Goal: Task Accomplishment & Management: Complete application form

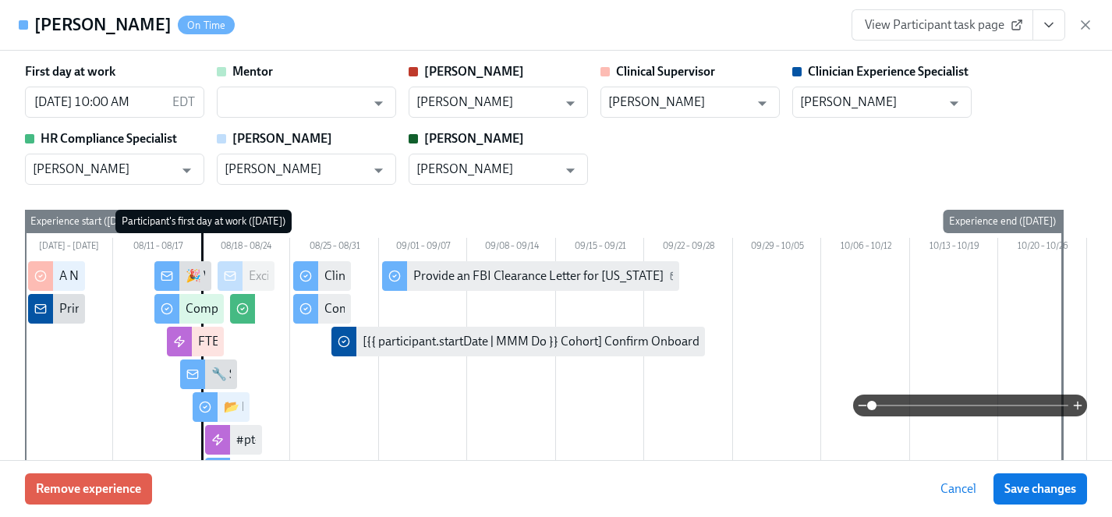
scroll to position [0, 818]
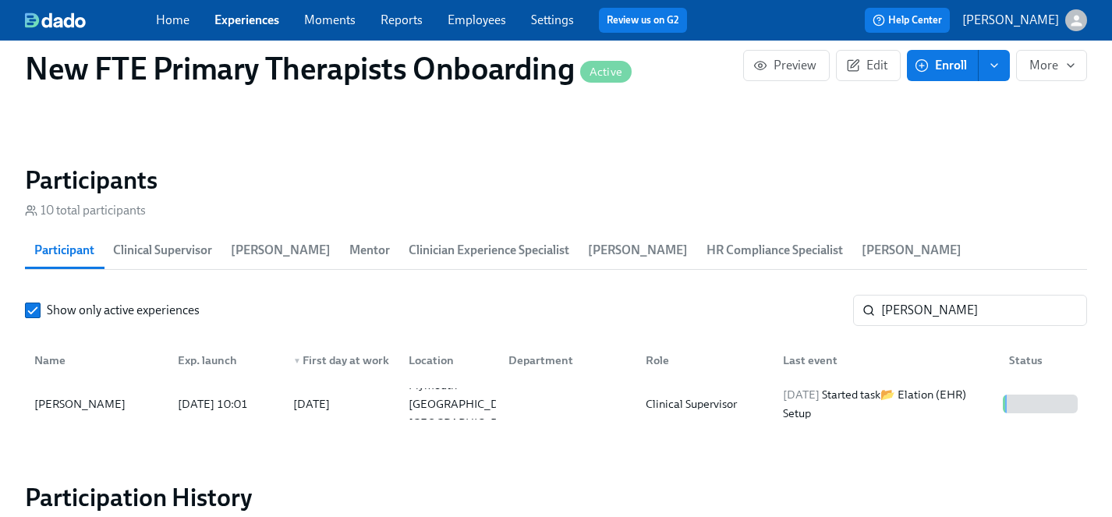
click at [498, 19] on link "Employees" at bounding box center [477, 19] width 59 height 15
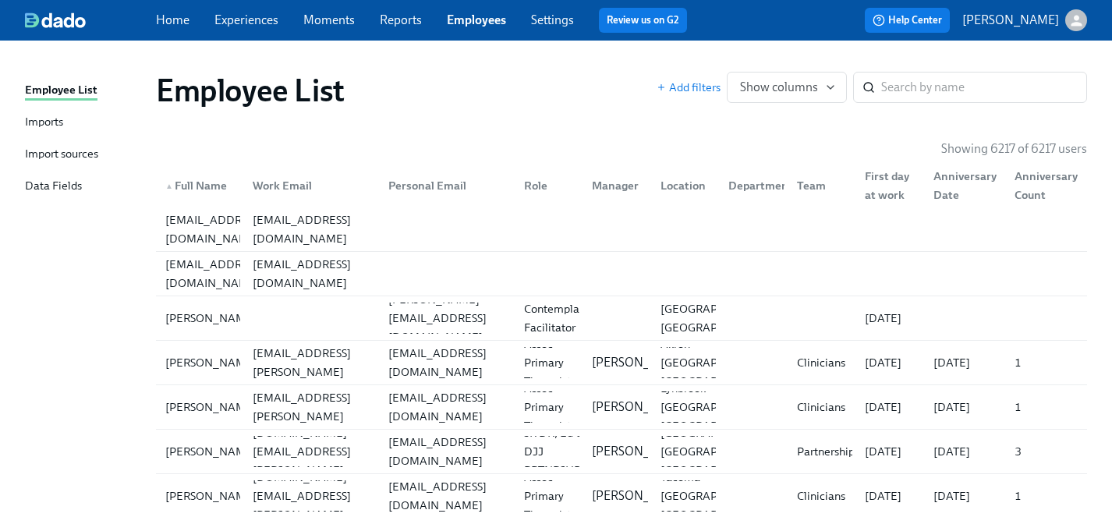
click at [554, 21] on link "Settings" at bounding box center [552, 19] width 43 height 15
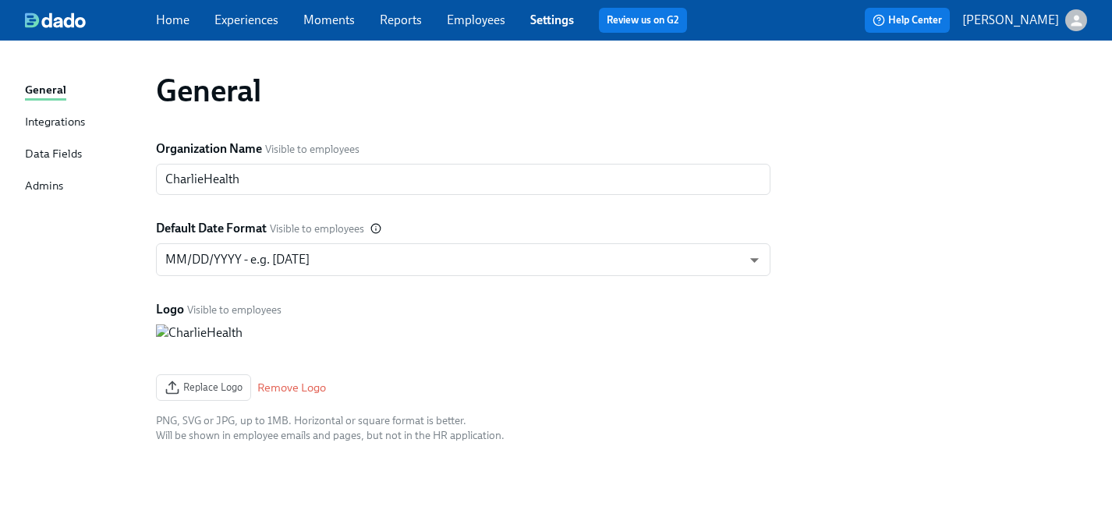
click at [55, 184] on div "Admins" at bounding box center [44, 187] width 38 height 20
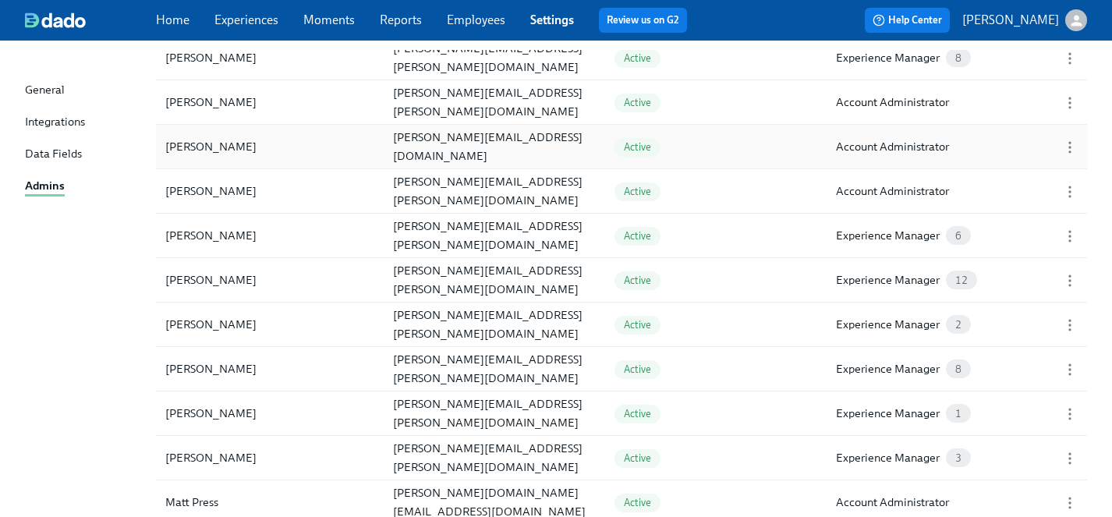
scroll to position [1157, 0]
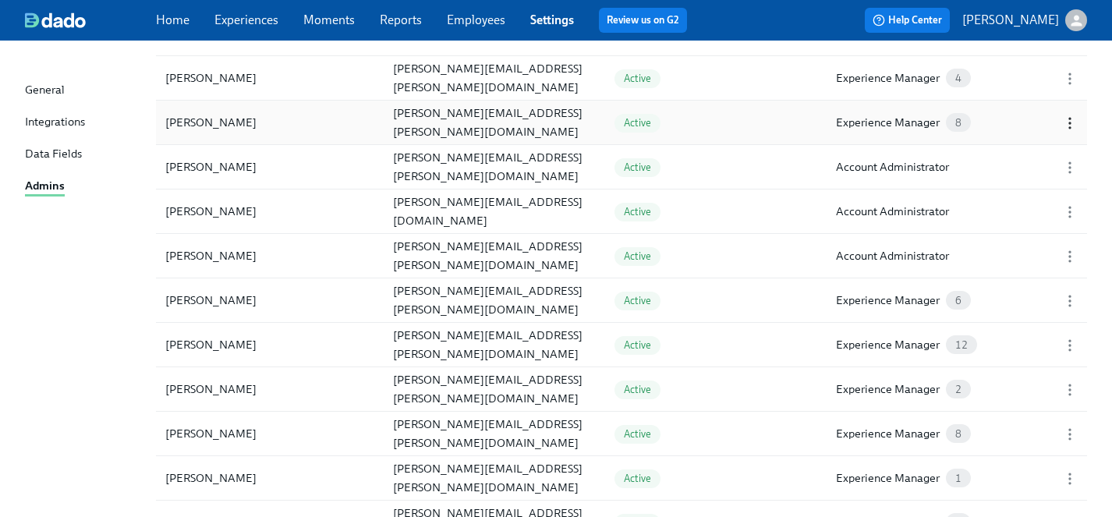
click at [1071, 122] on icon "button" at bounding box center [1070, 123] width 16 height 16
click at [945, 120] on div "Edit..." at bounding box center [958, 123] width 30 height 17
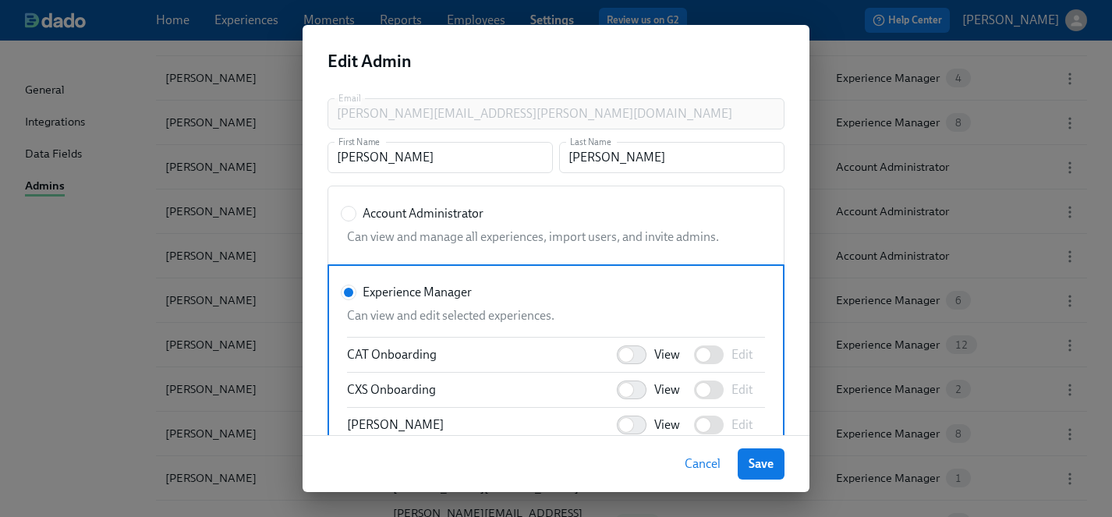
scroll to position [424, 0]
click at [645, 382] on input "View" at bounding box center [626, 386] width 103 height 34
checkbox input "true"
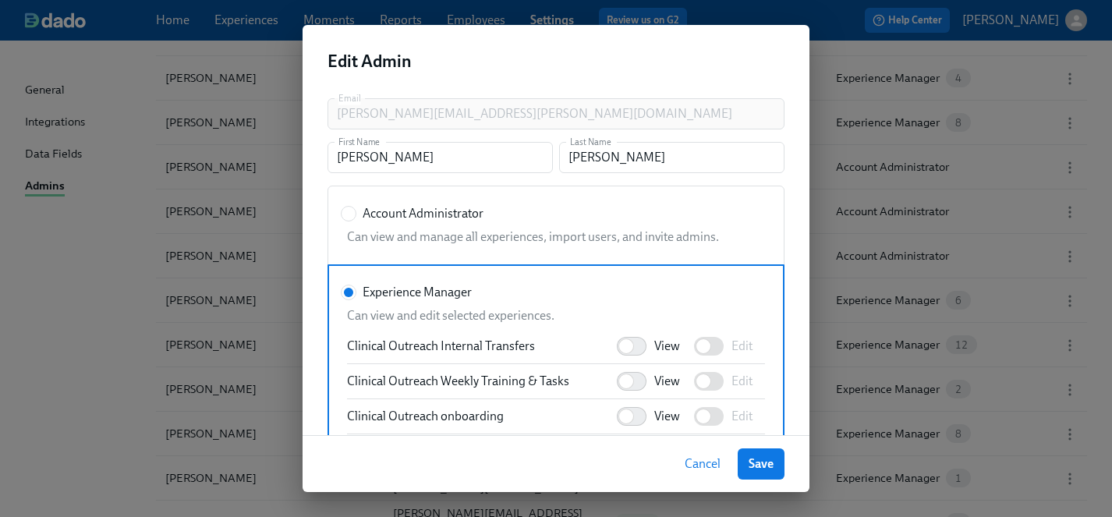
scroll to position [751, 0]
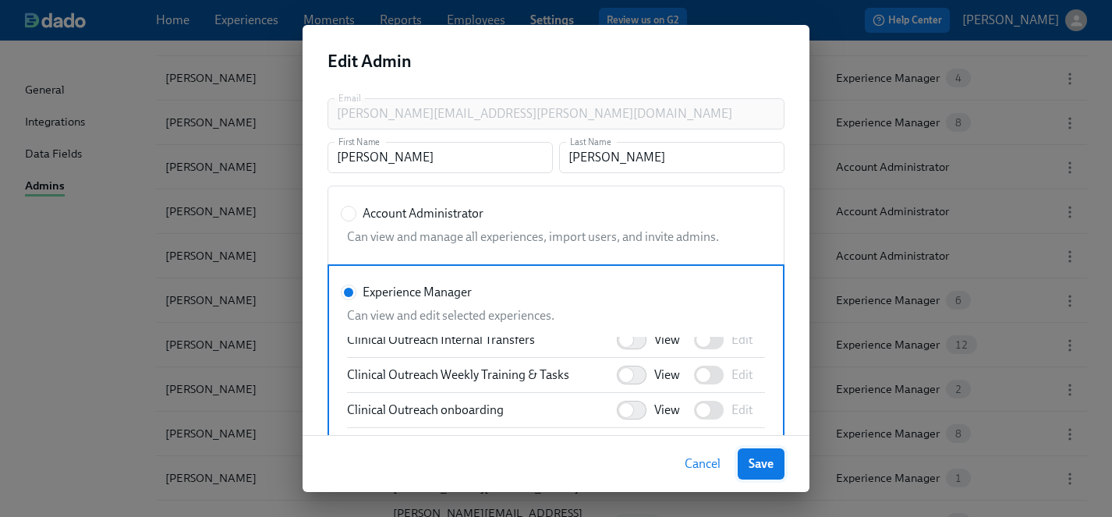
click at [758, 467] on span "Save" at bounding box center [761, 464] width 25 height 16
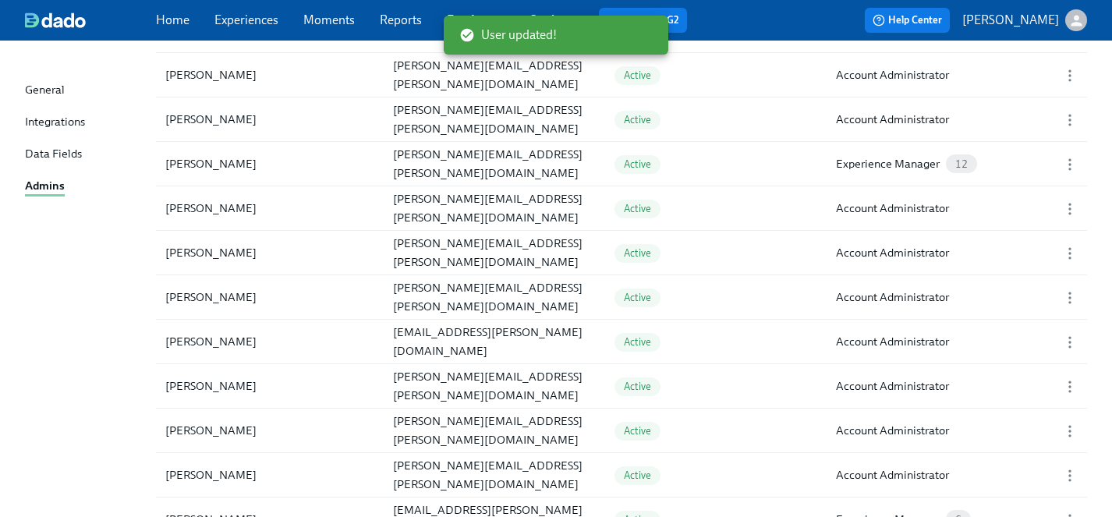
scroll to position [0, 0]
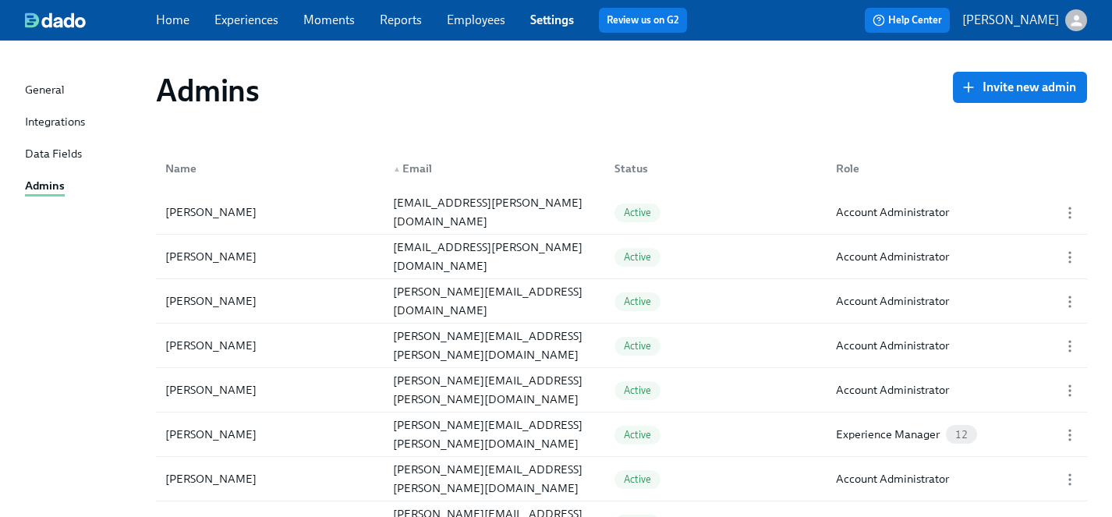
click at [471, 21] on link "Employees" at bounding box center [476, 19] width 59 height 15
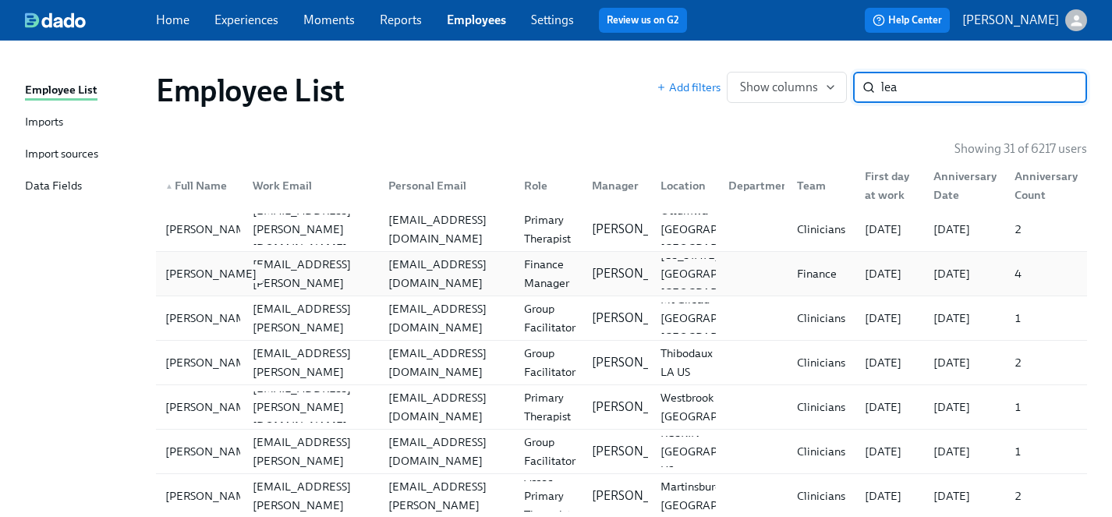
type input "lea"
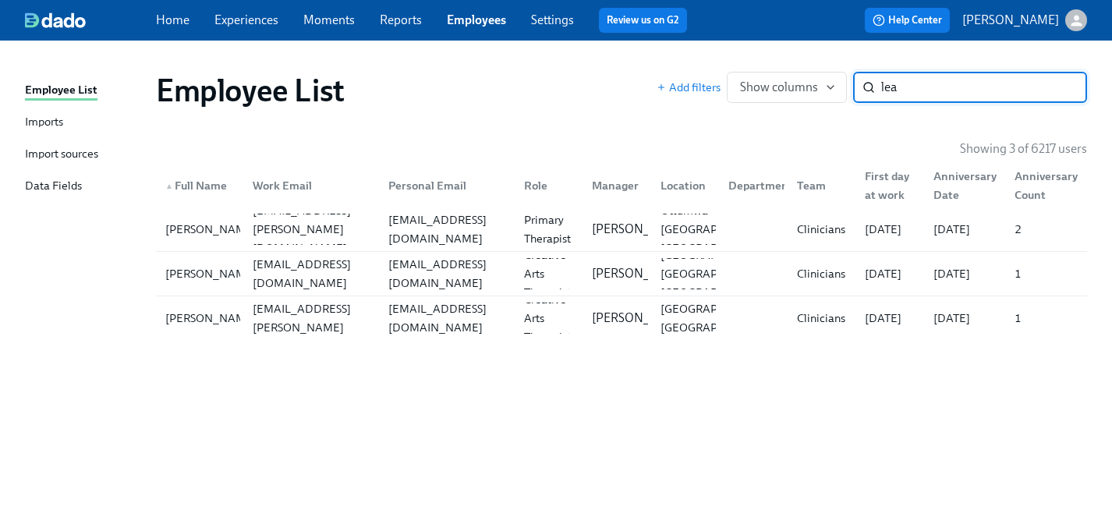
click at [1063, 86] on input "lea" at bounding box center [984, 87] width 206 height 31
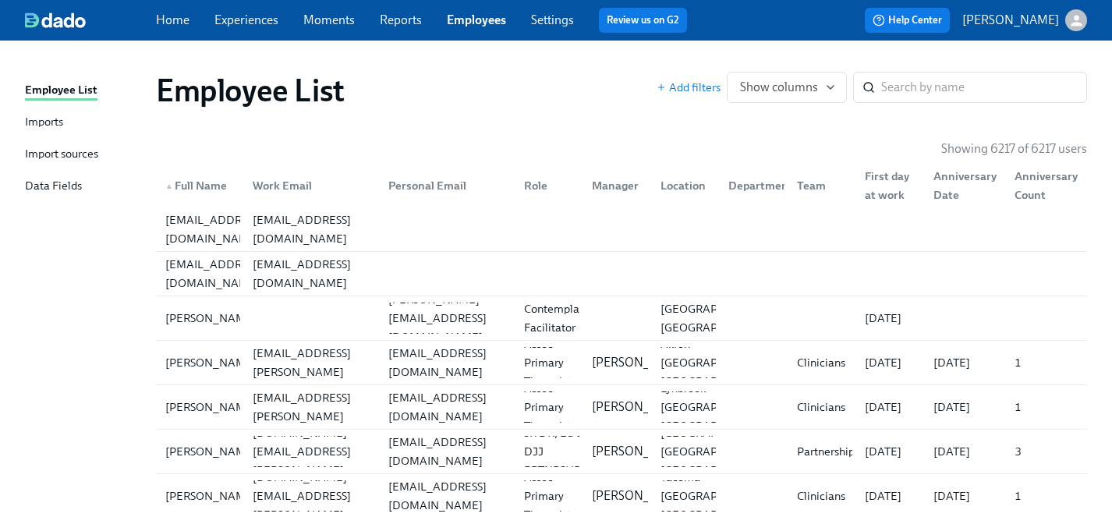
click at [239, 27] on span "Experiences" at bounding box center [247, 20] width 64 height 17
click at [240, 22] on link "Experiences" at bounding box center [247, 19] width 64 height 15
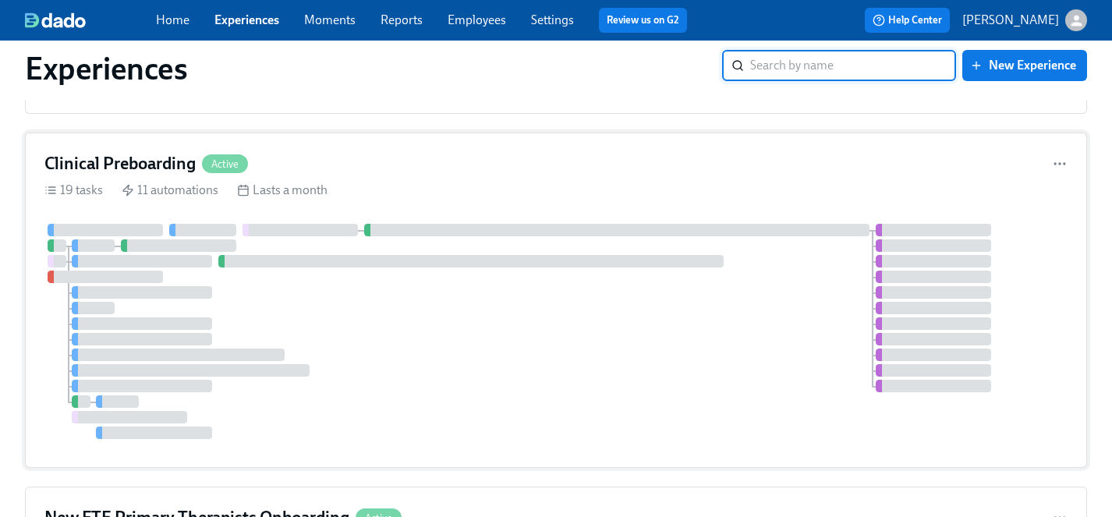
scroll to position [1977, 0]
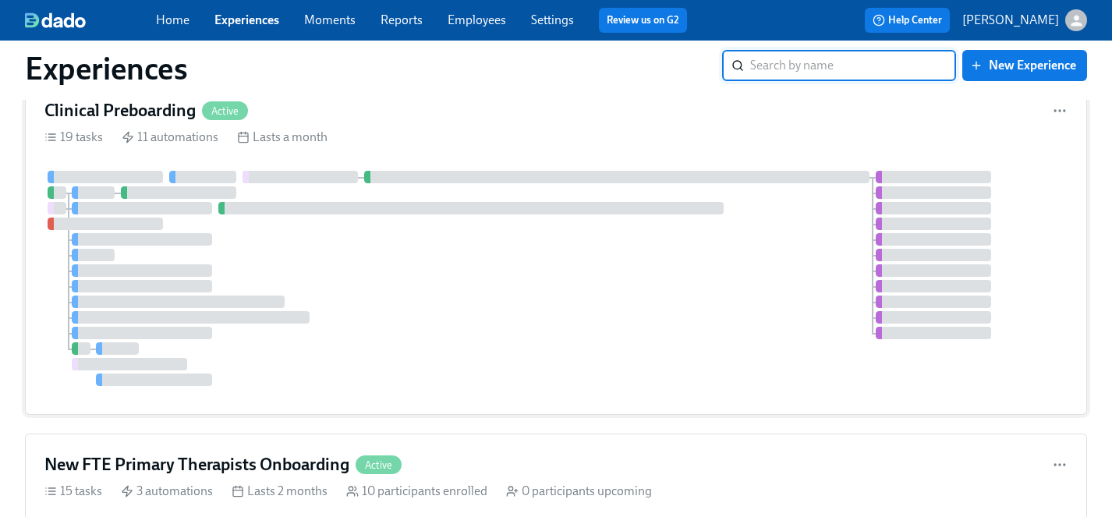
click at [377, 271] on div at bounding box center [555, 278] width 1023 height 215
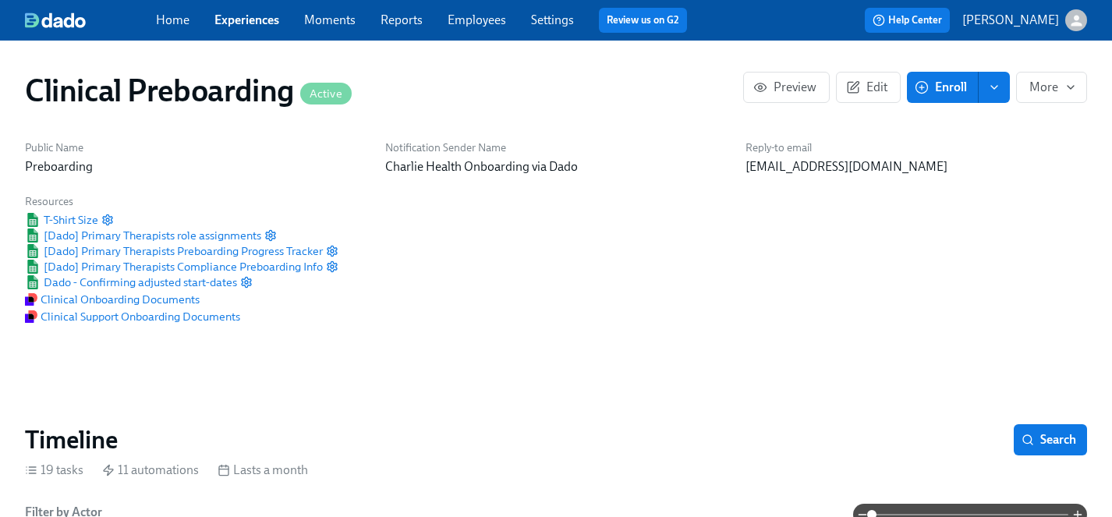
click at [998, 88] on icon "enroll" at bounding box center [994, 87] width 12 height 12
click at [947, 164] on span "Enrollment form" at bounding box center [953, 158] width 89 height 17
click at [991, 86] on icon "enroll" at bounding box center [994, 87] width 6 height 3
click at [951, 159] on span "Enrollment form" at bounding box center [953, 158] width 89 height 17
click at [801, 307] on div "Public Name Preboarding Notification Sender Name Charlie Health Onboarding via …" at bounding box center [556, 232] width 1081 height 203
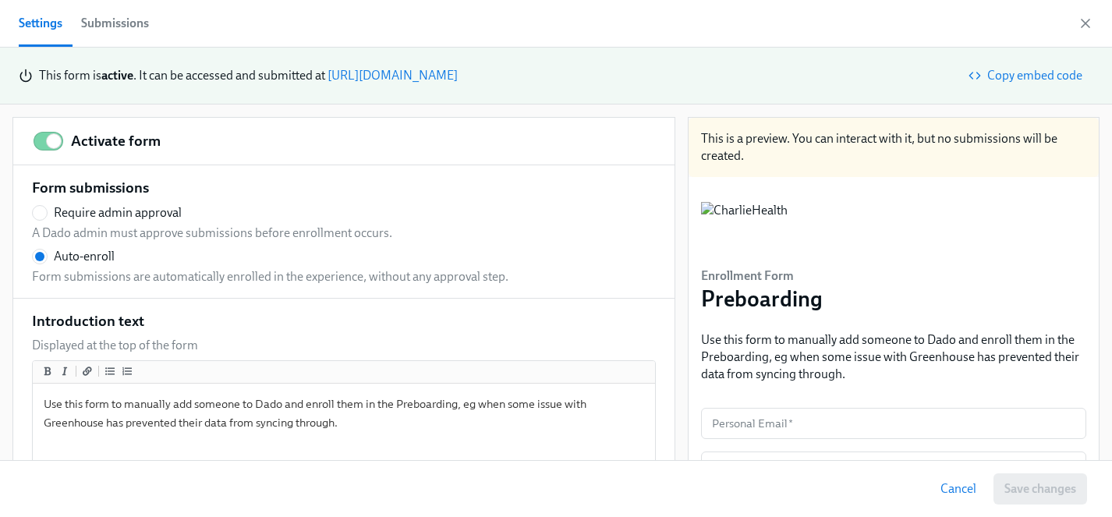
click at [458, 77] on link "https://my.dadohr.com/enrollmentForms/quaXMqCacSt-MWs3cM64H92V4Mg04K" at bounding box center [393, 75] width 130 height 15
radio input "false"
click at [1084, 24] on icon "button" at bounding box center [1086, 24] width 8 height 8
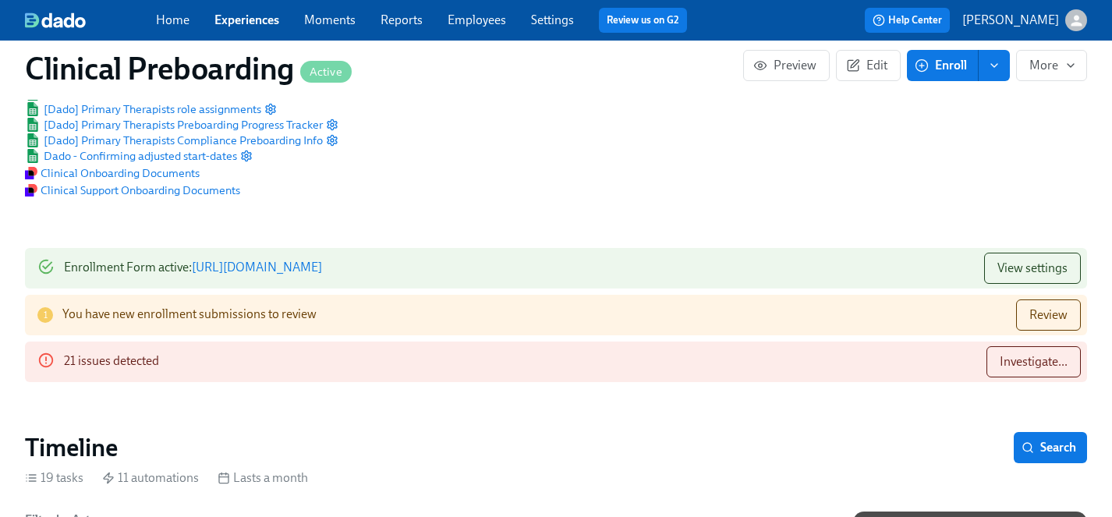
scroll to position [133, 0]
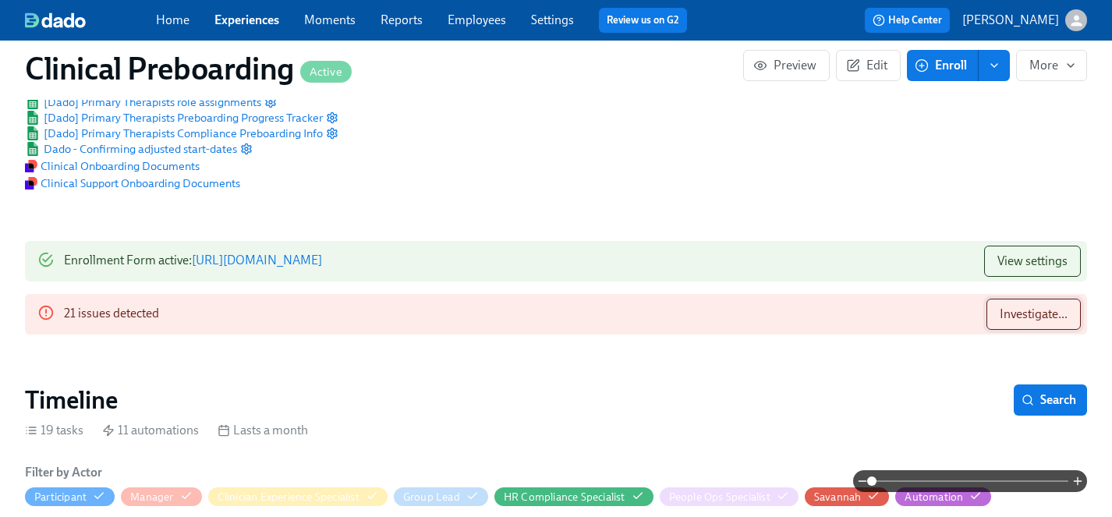
click at [1052, 317] on span "Investigate..." at bounding box center [1034, 315] width 68 height 16
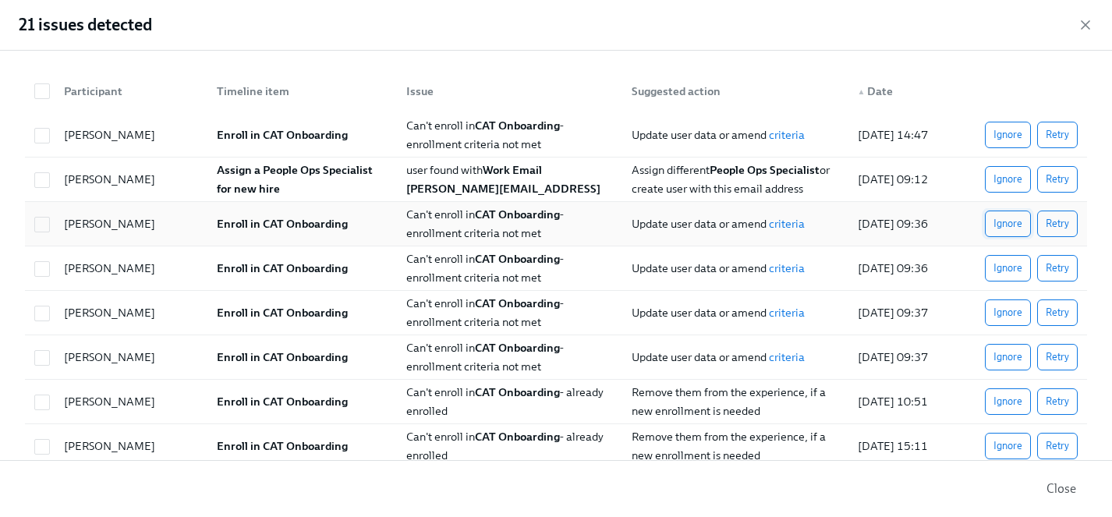
click at [1011, 230] on span "Ignore" at bounding box center [1008, 224] width 29 height 16
click at [1012, 266] on span "Ignore" at bounding box center [1008, 269] width 29 height 16
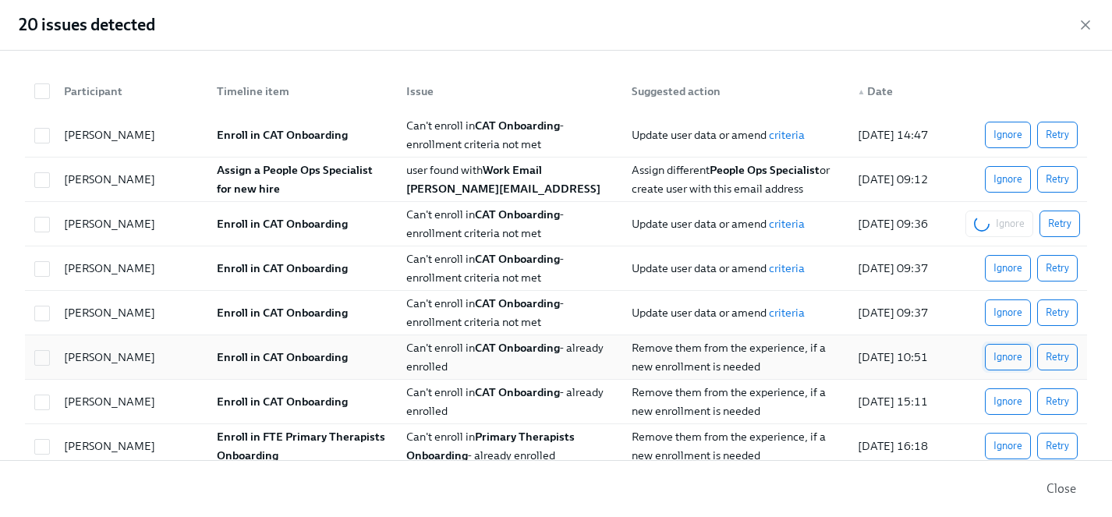
click at [1005, 394] on span "Ignore" at bounding box center [1008, 402] width 29 height 16
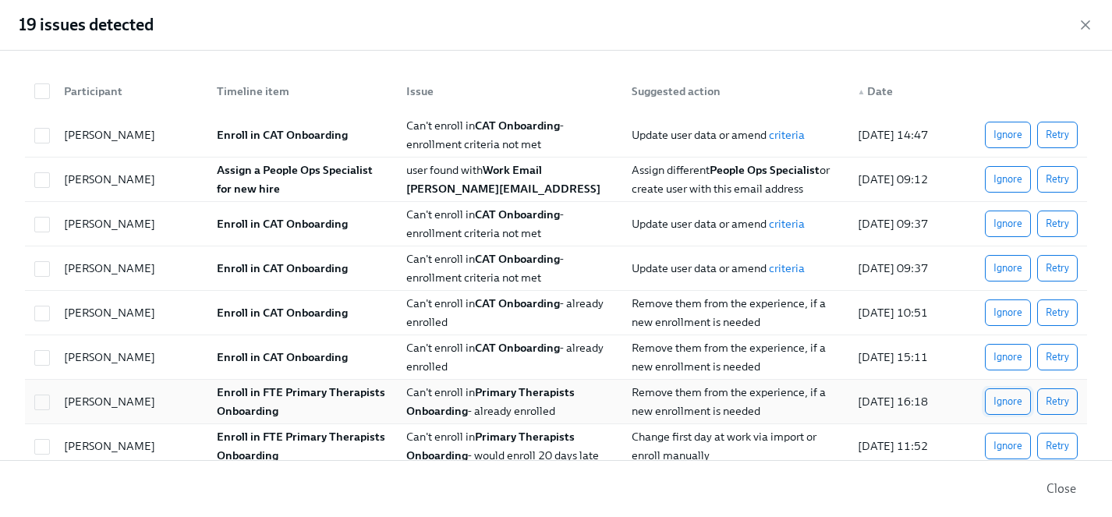
click at [1000, 405] on span "Ignore" at bounding box center [1008, 402] width 29 height 16
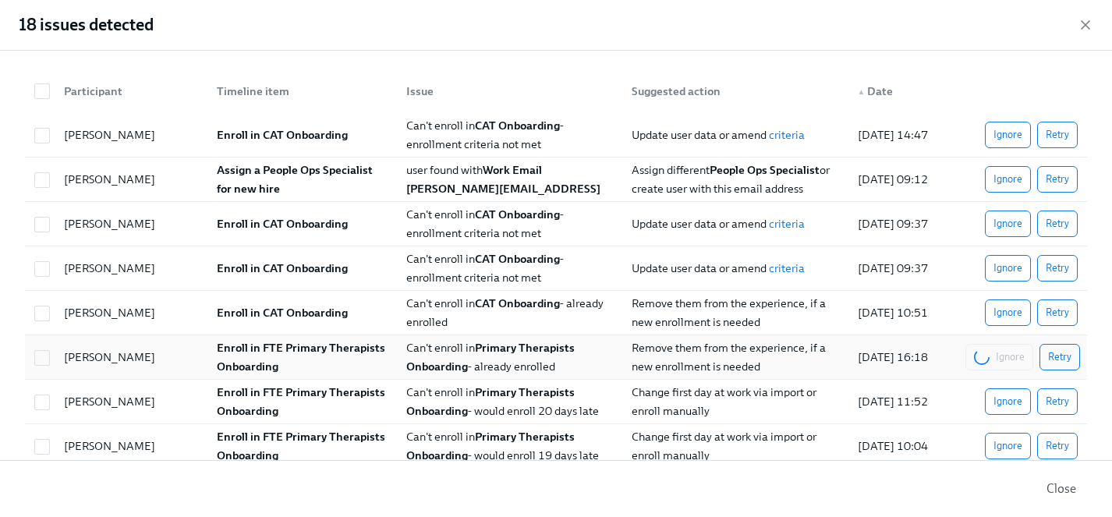
scroll to position [101, 0]
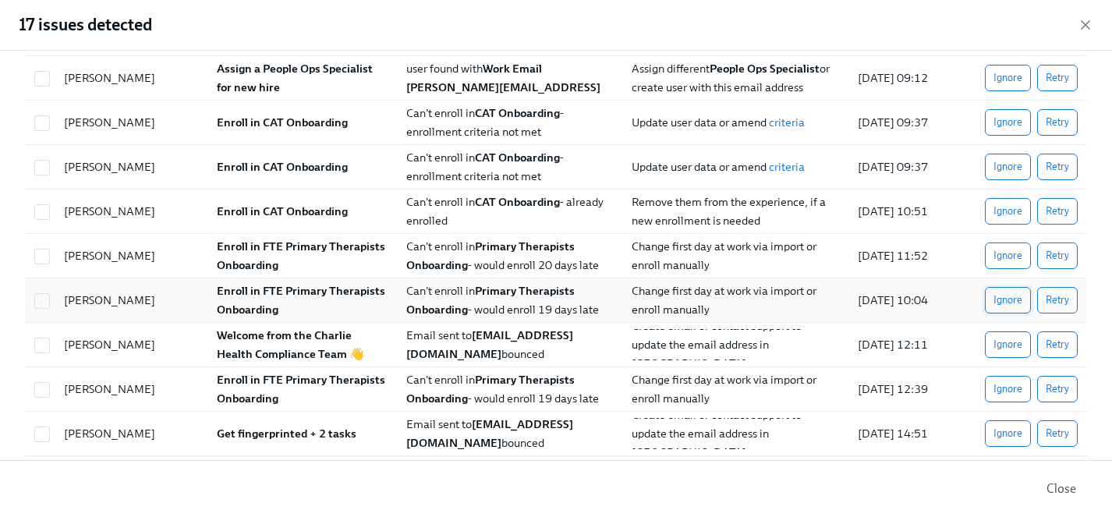
click at [1012, 302] on span "Ignore" at bounding box center [1008, 301] width 29 height 16
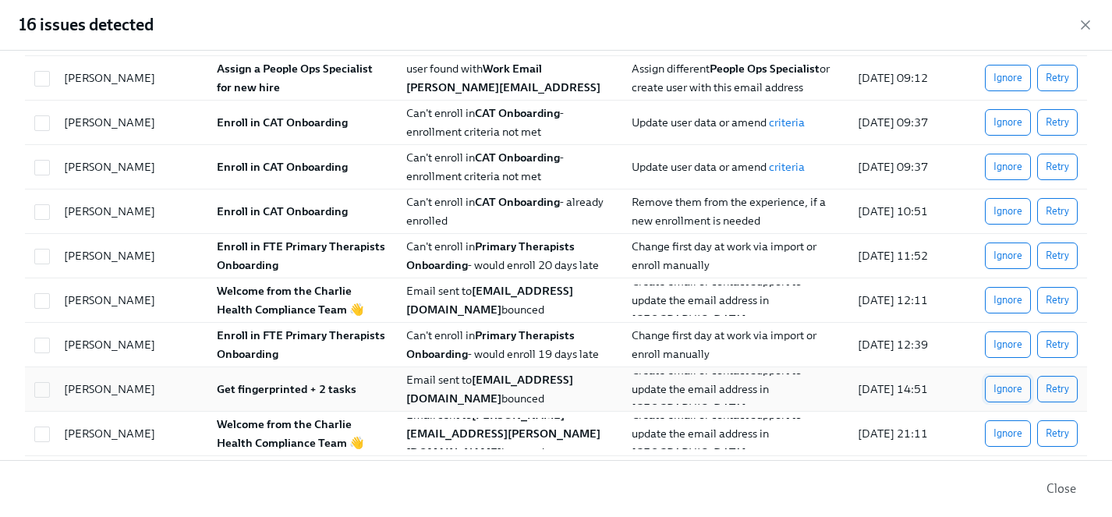
click at [1016, 393] on span "Ignore" at bounding box center [1008, 389] width 29 height 16
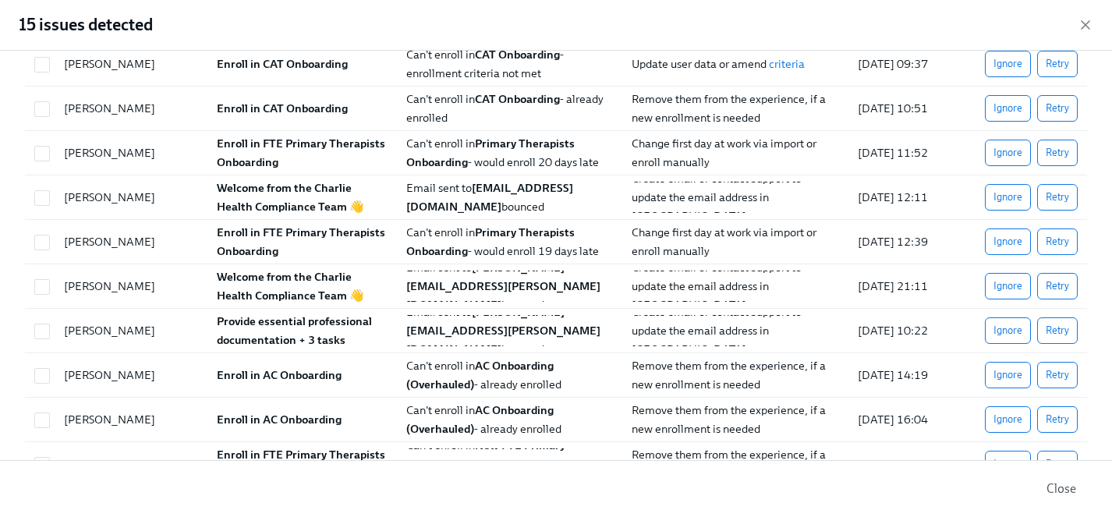
scroll to position [207, 0]
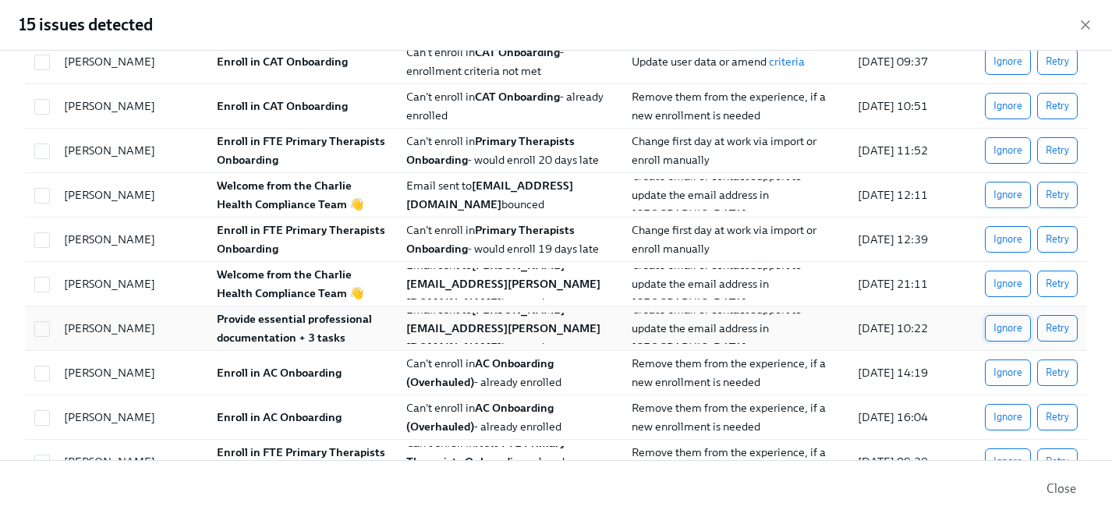
click at [1002, 335] on span "Ignore" at bounding box center [1008, 329] width 29 height 16
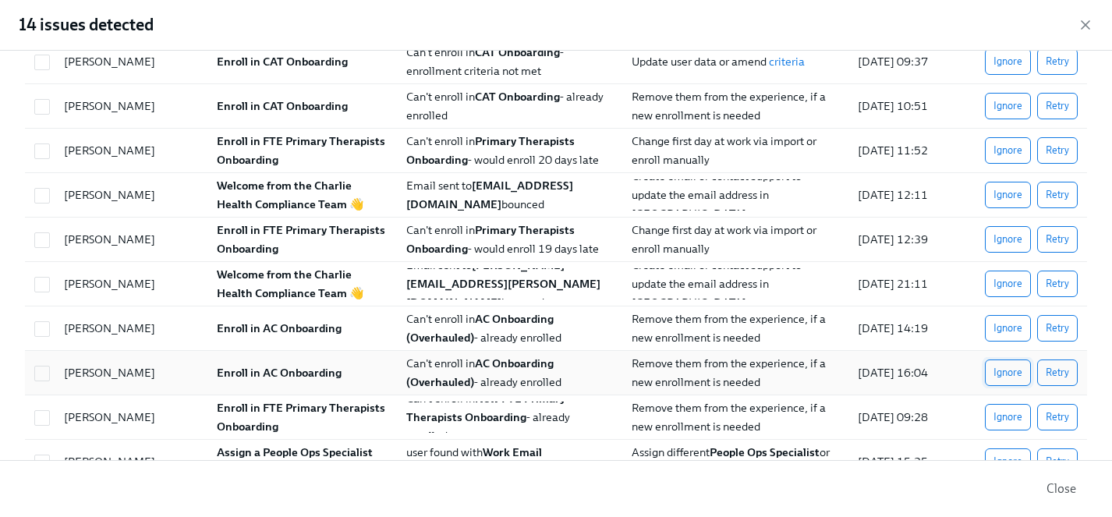
click at [1006, 373] on span "Ignore" at bounding box center [1008, 373] width 29 height 16
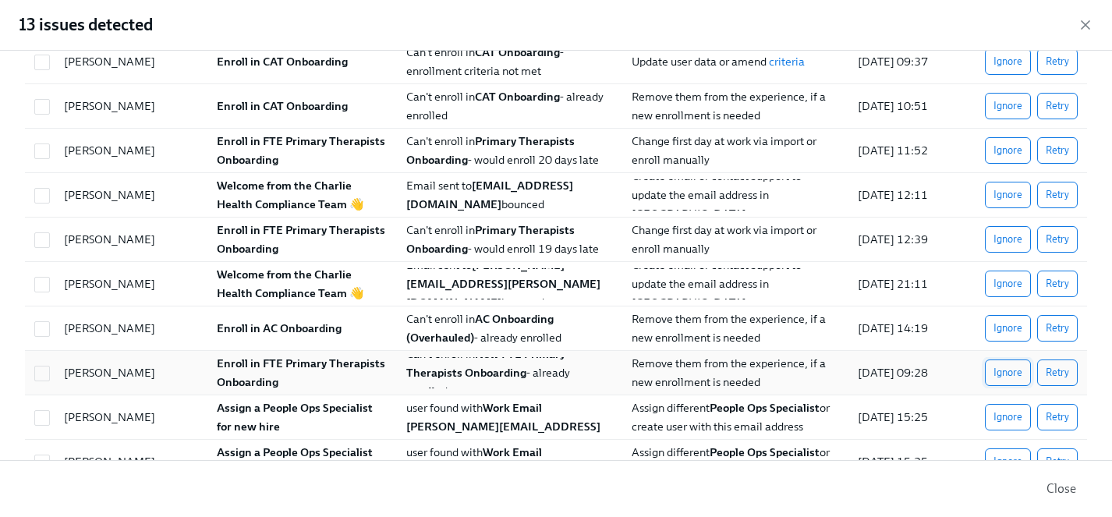
click at [1008, 374] on span "Ignore" at bounding box center [1008, 373] width 29 height 16
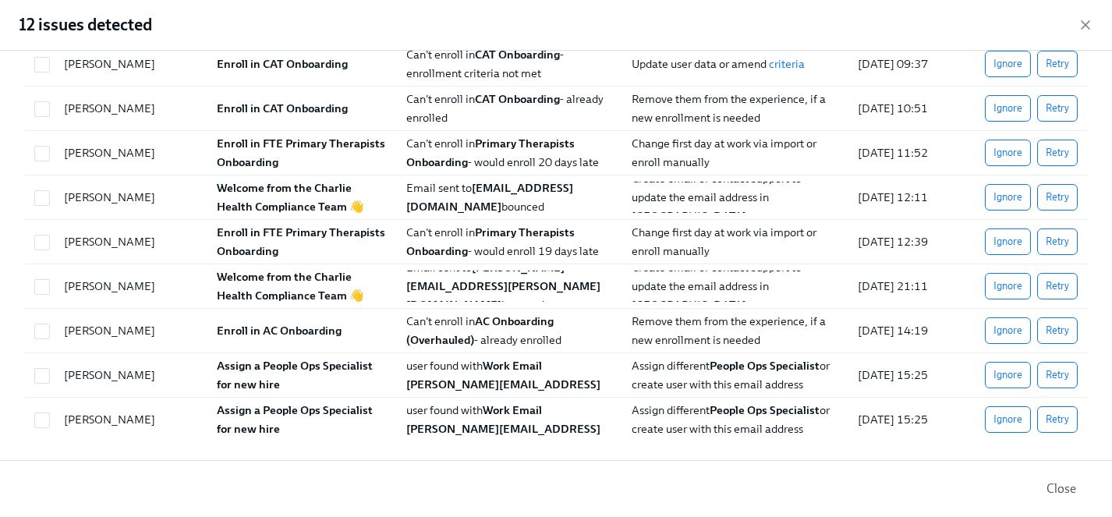
scroll to position [204, 0]
click at [1008, 420] on span "Ignore" at bounding box center [1008, 420] width 29 height 16
click at [1009, 339] on span "Ignore" at bounding box center [1008, 331] width 29 height 16
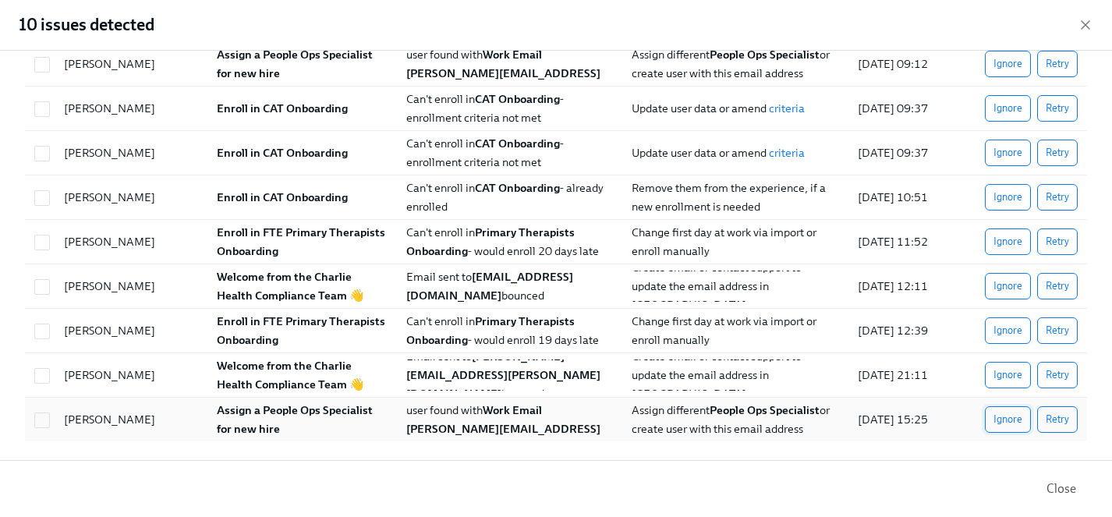
scroll to position [115, 0]
click at [1009, 426] on span "Ignore" at bounding box center [1008, 420] width 29 height 16
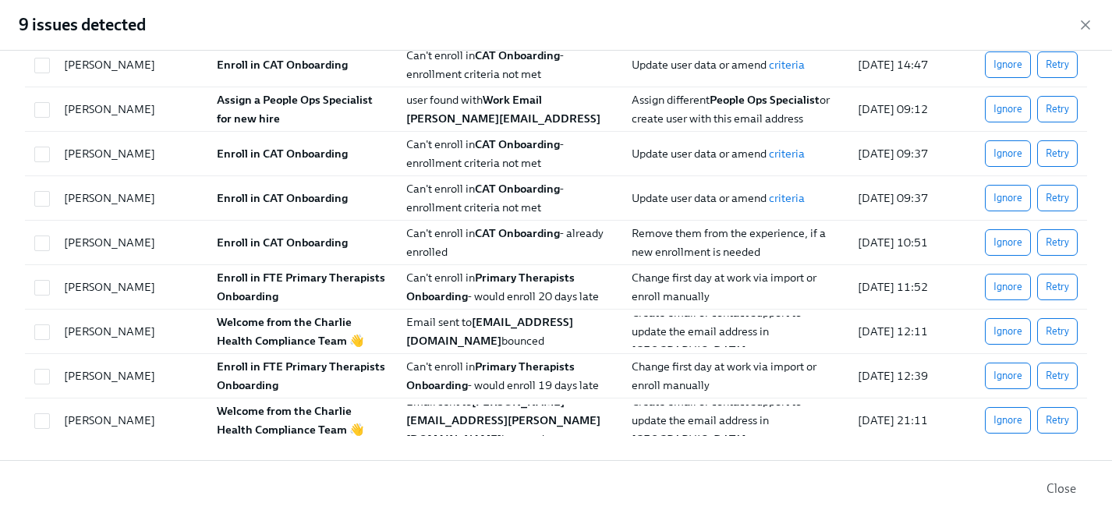
scroll to position [71, 0]
click at [998, 283] on span "Ignore" at bounding box center [1008, 286] width 29 height 16
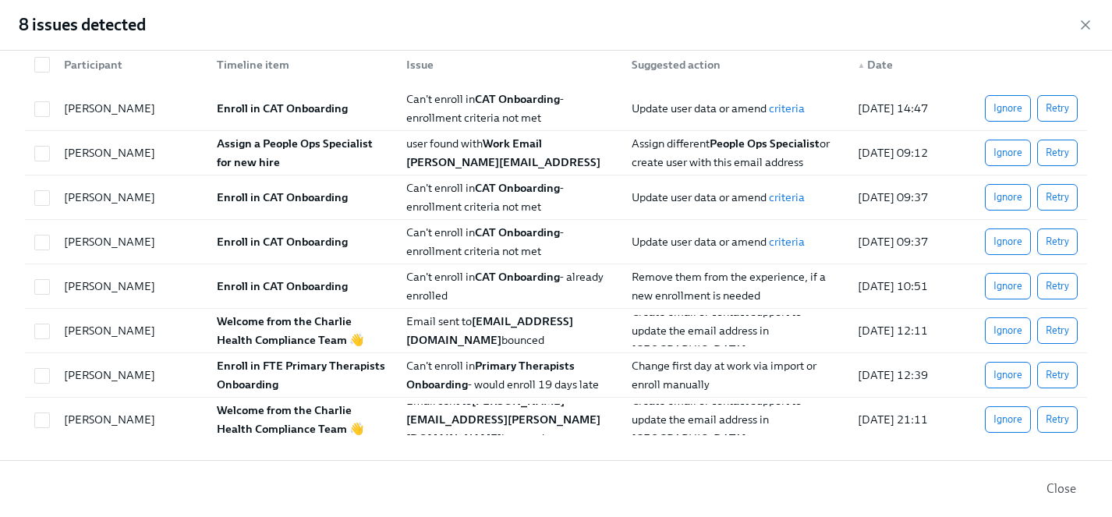
scroll to position [27, 0]
click at [1002, 239] on span "Ignore" at bounding box center [1008, 242] width 29 height 16
click at [1002, 176] on div "Jeremy Davis Assign a People Ops Specialist for new hire Couldn't assign People…" at bounding box center [556, 153] width 1062 height 44
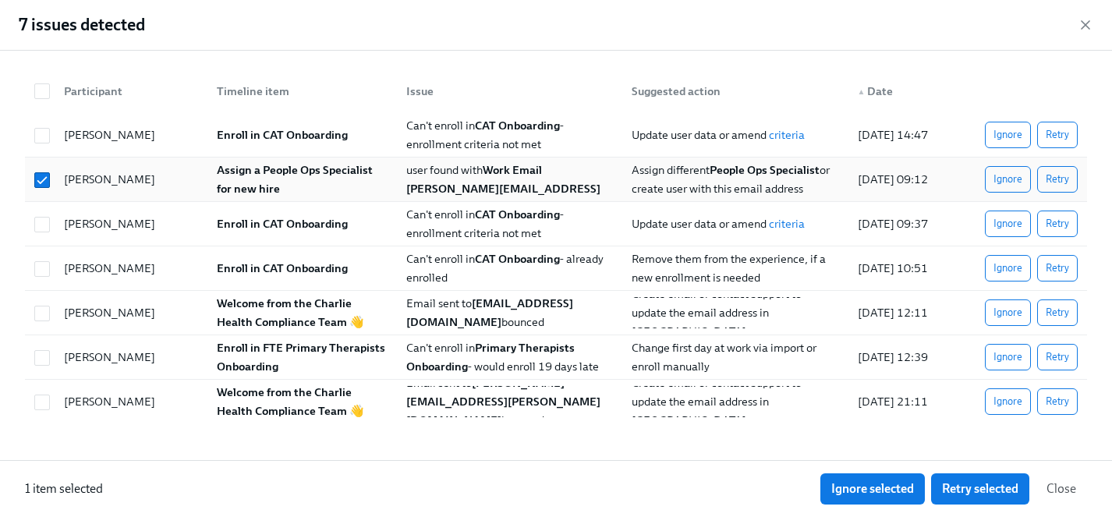
checkbox input "true"
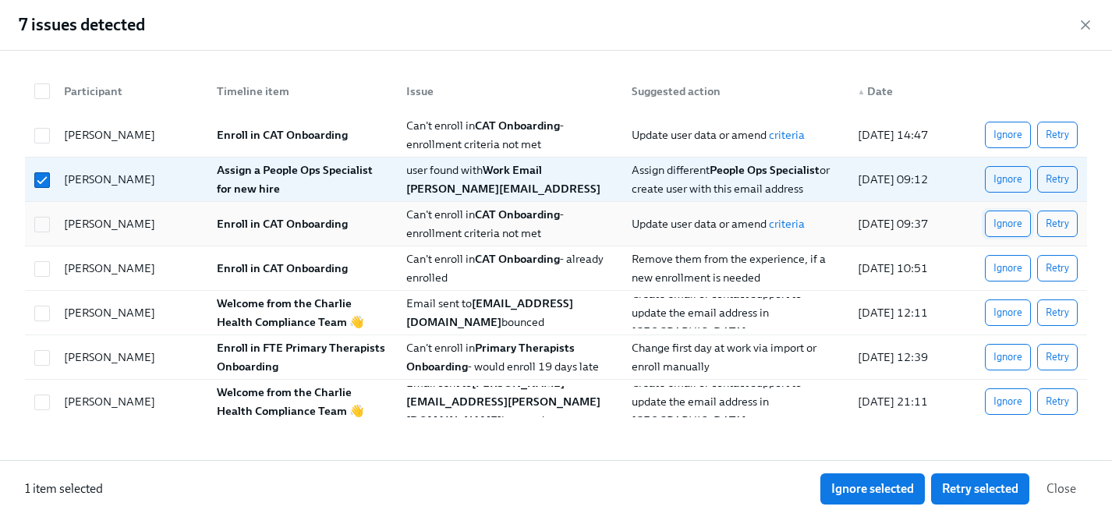
click at [1001, 225] on span "Ignore" at bounding box center [1008, 224] width 29 height 16
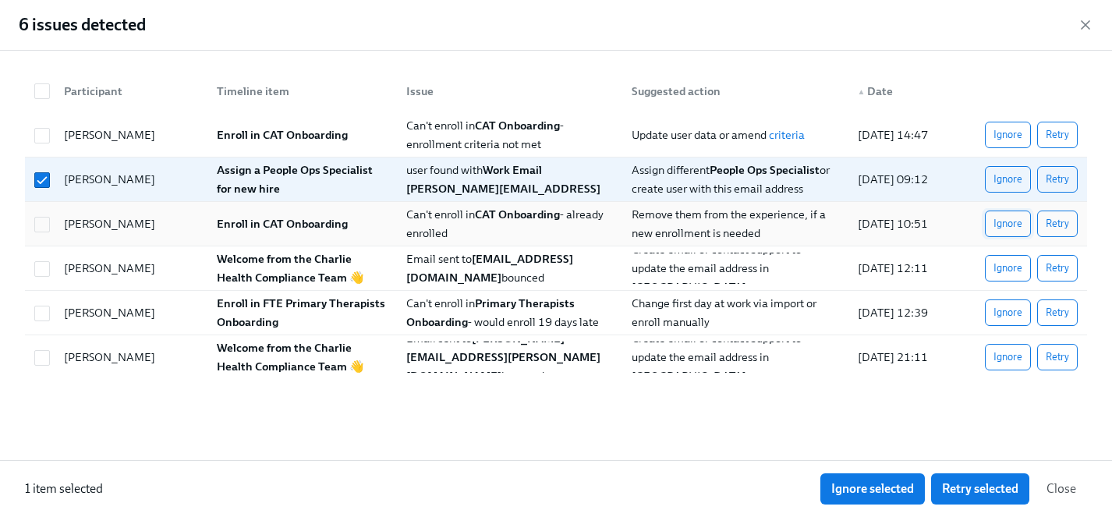
click at [995, 229] on span "Ignore" at bounding box center [1008, 224] width 29 height 16
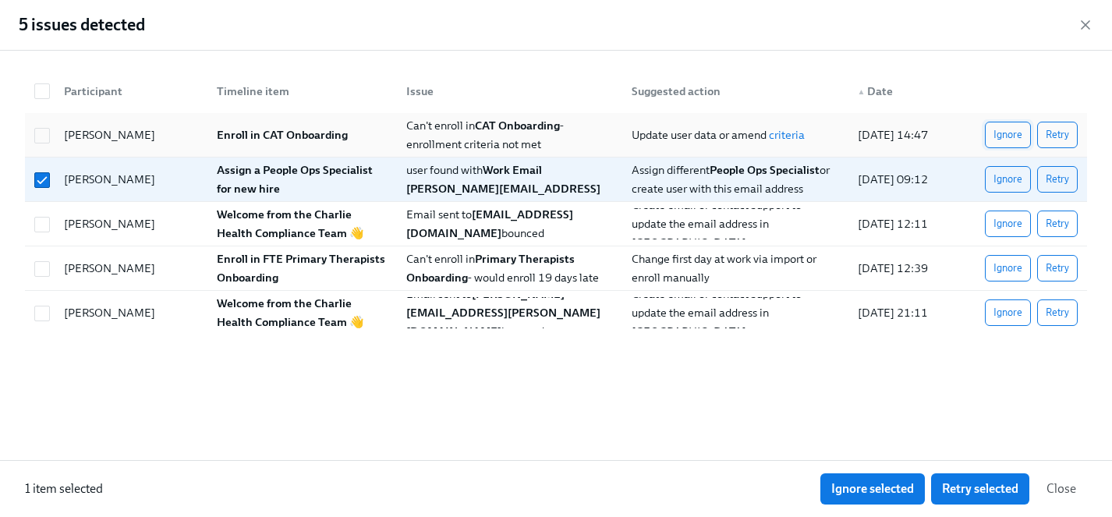
click at [1011, 133] on span "Ignore" at bounding box center [1008, 135] width 29 height 16
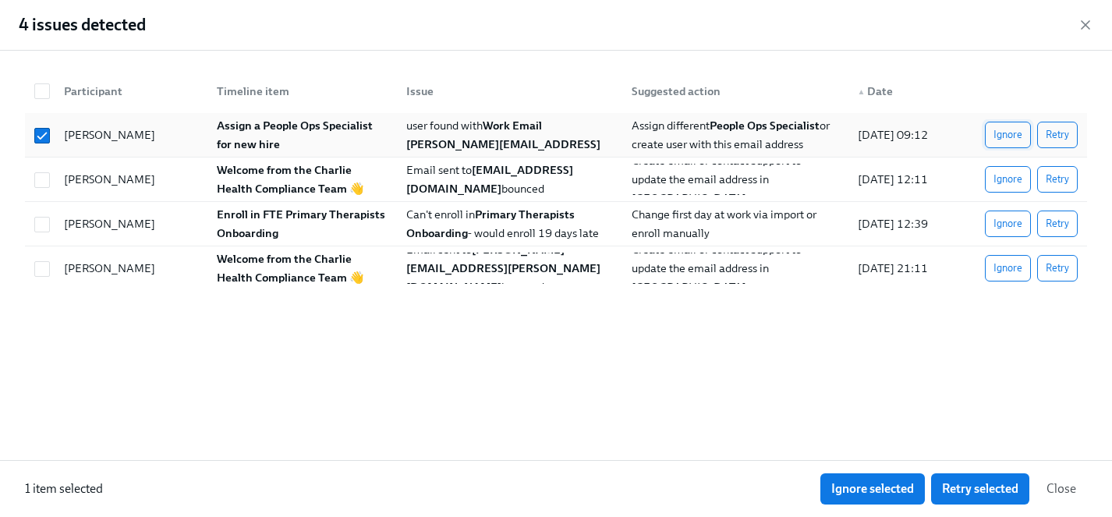
click at [1015, 133] on span "Ignore" at bounding box center [1008, 135] width 29 height 16
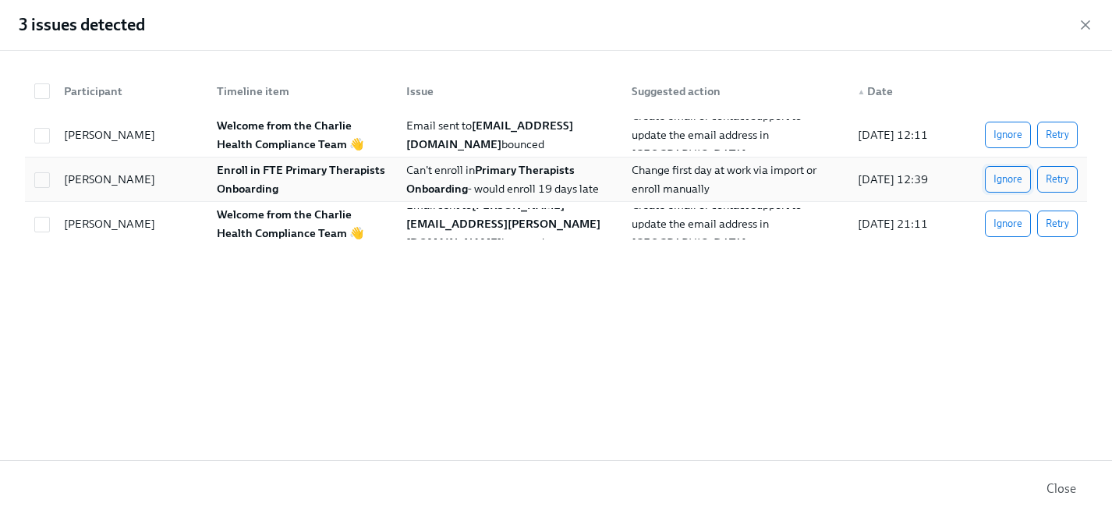
click at [1002, 179] on span "Ignore" at bounding box center [1008, 180] width 29 height 16
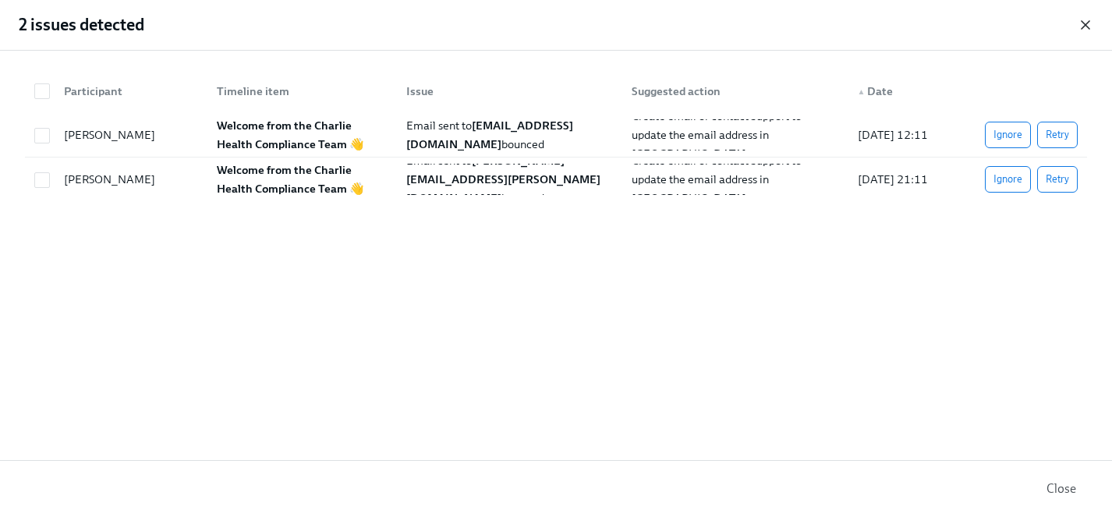
click at [1086, 30] on icon "button" at bounding box center [1086, 25] width 16 height 16
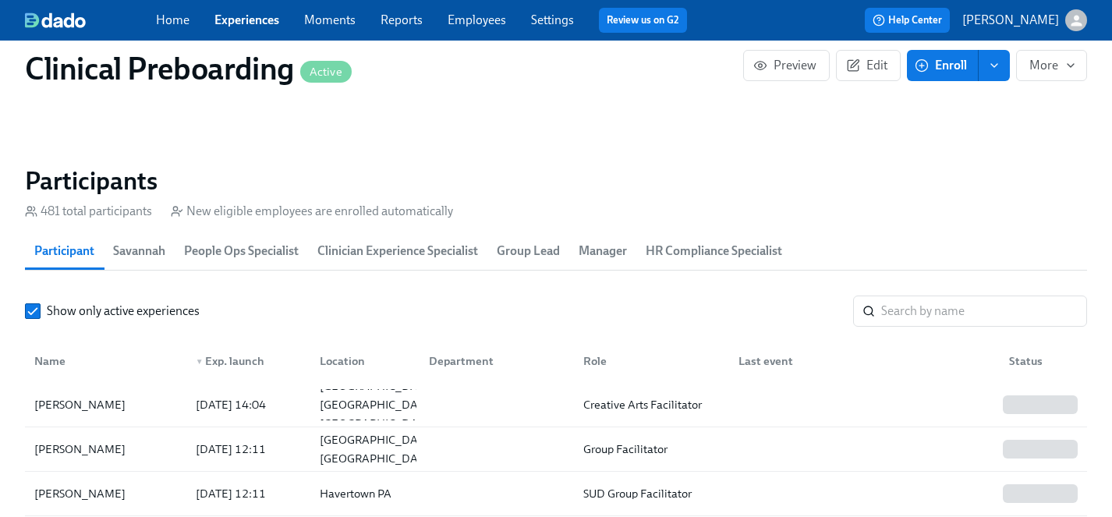
scroll to position [1608, 0]
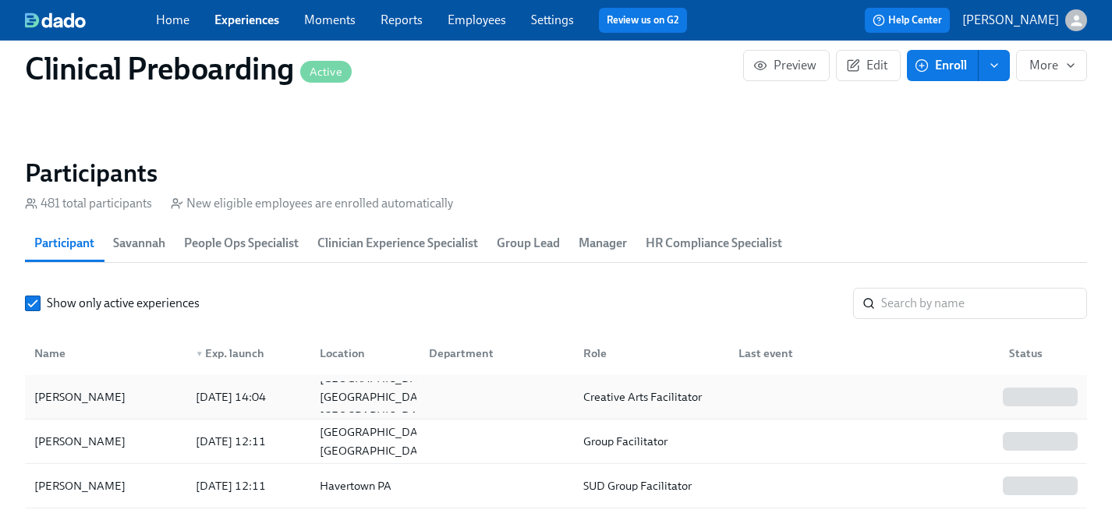
click at [61, 405] on div "Lea Adams" at bounding box center [80, 397] width 104 height 19
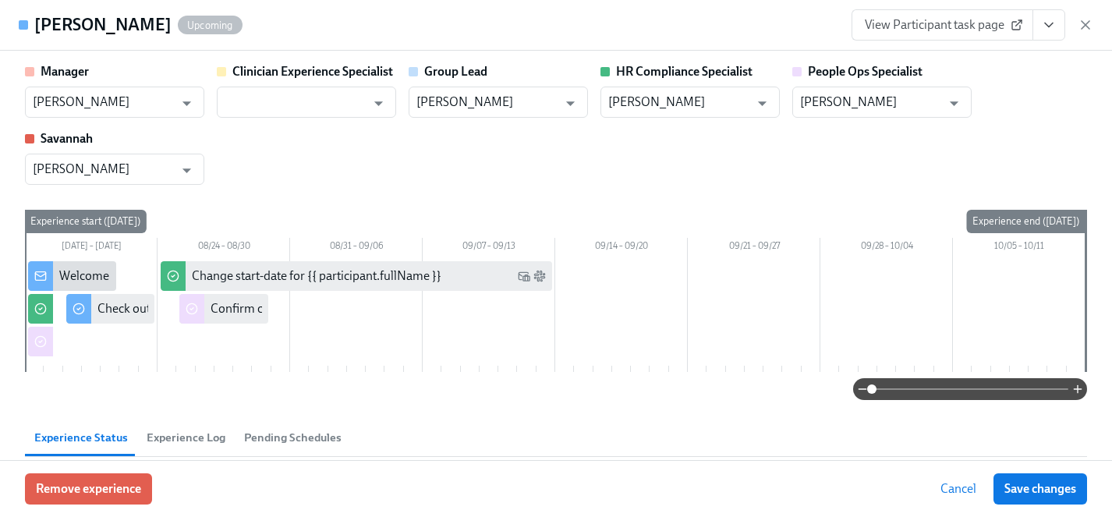
click at [1050, 24] on icon "View task page" at bounding box center [1049, 25] width 16 height 16
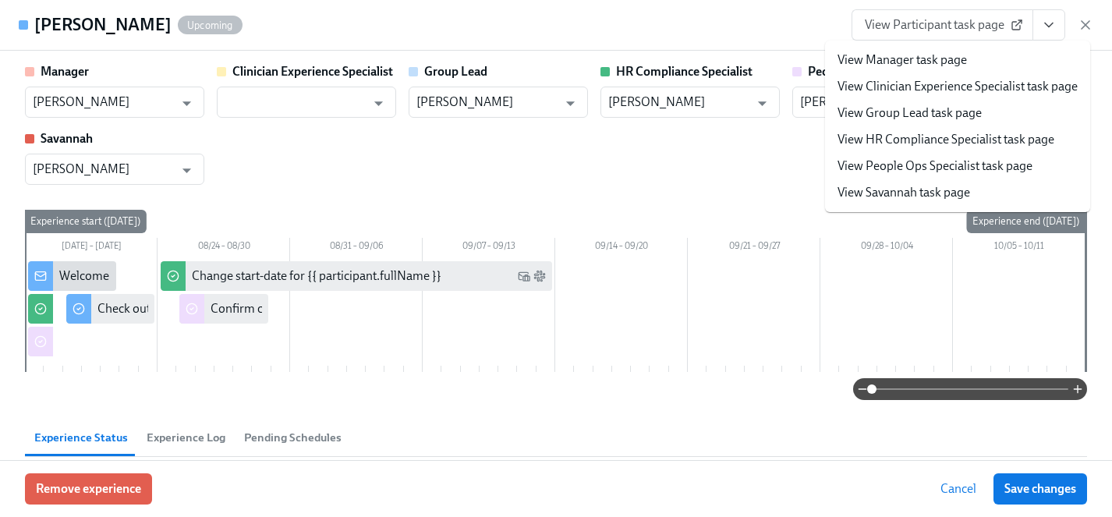
click at [918, 137] on link "View HR Compliance Specialist task page" at bounding box center [946, 139] width 217 height 17
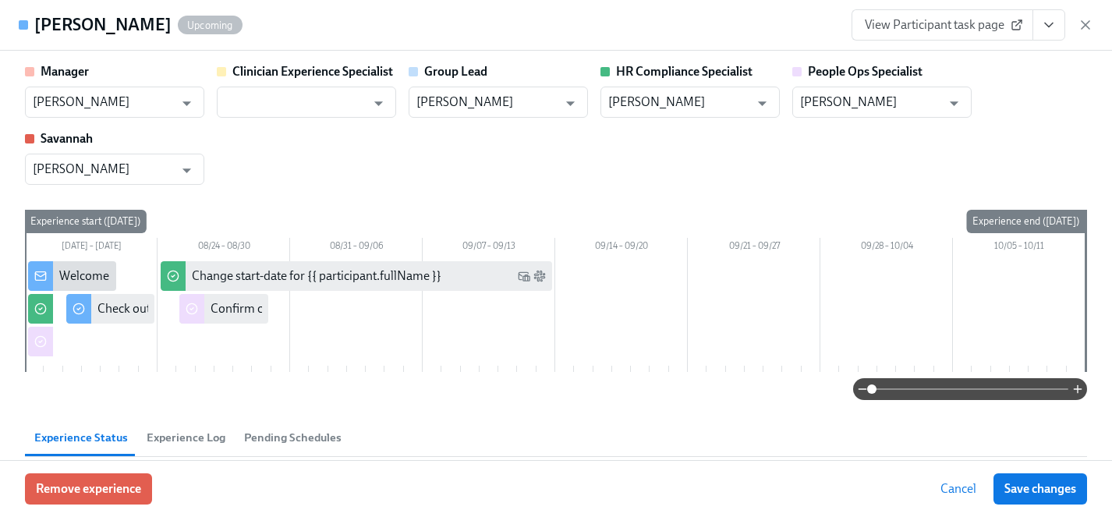
type input "Chelsey Mendoza"
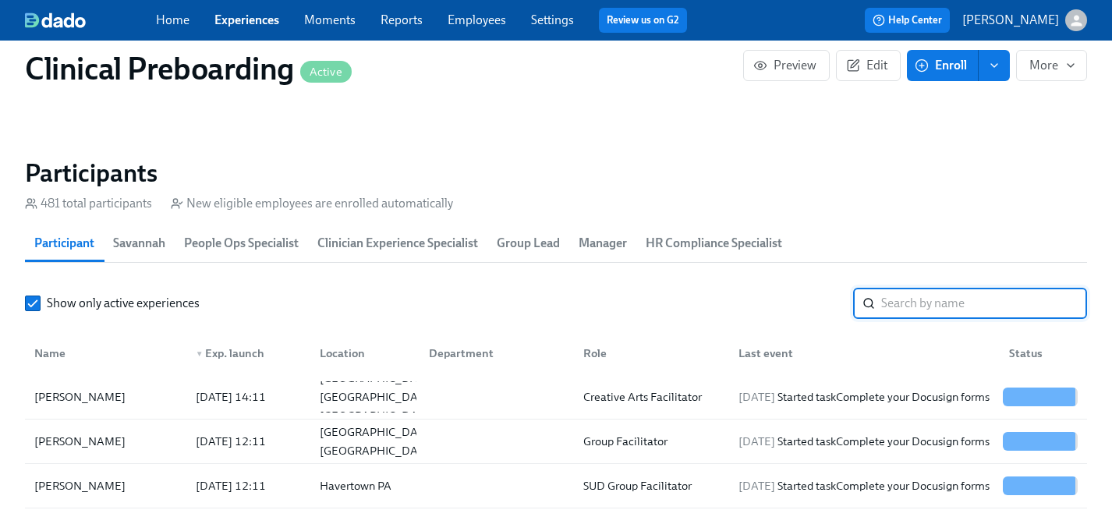
click at [934, 299] on input "search" at bounding box center [984, 303] width 206 height 31
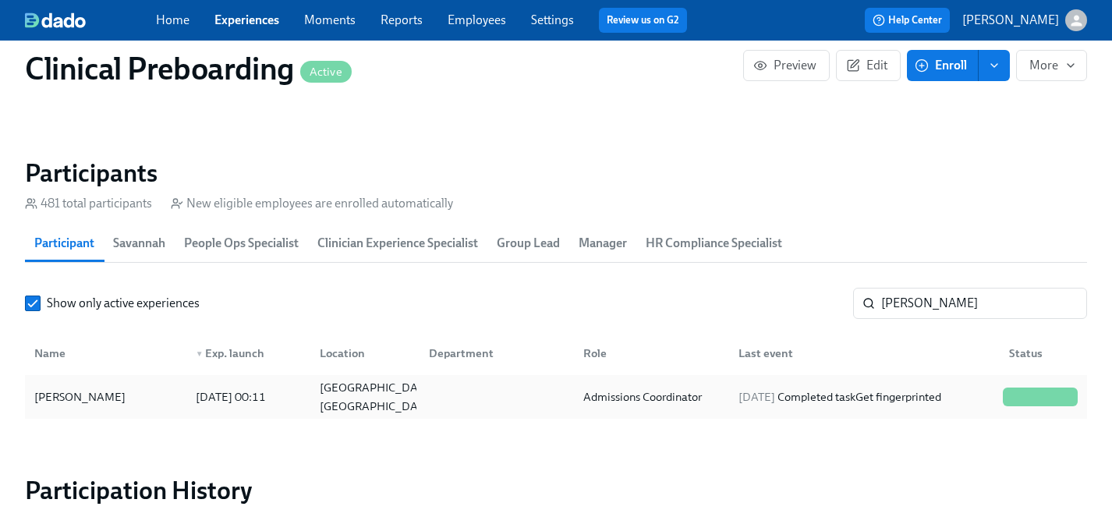
click at [87, 391] on div "Audrey Peters" at bounding box center [80, 397] width 104 height 19
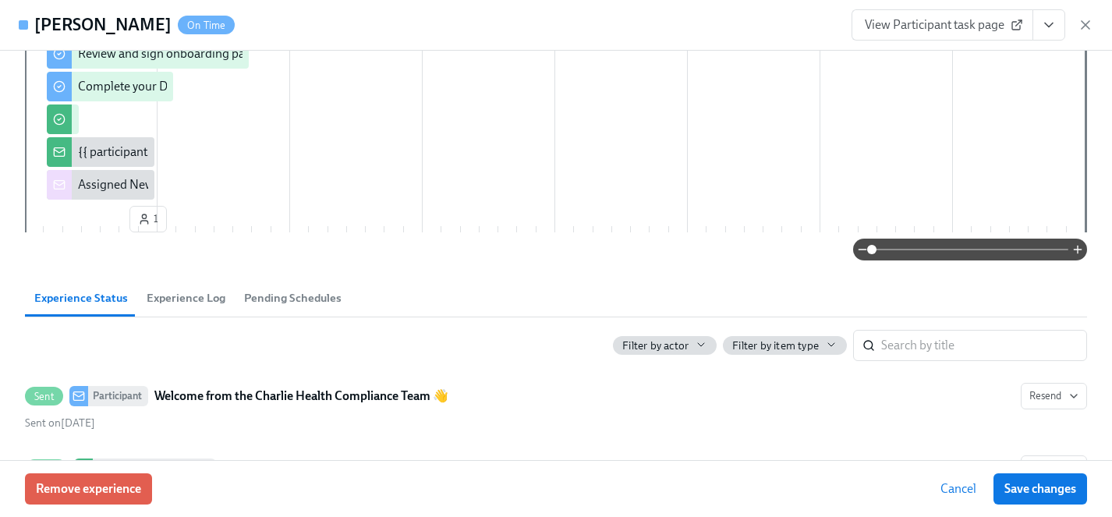
scroll to position [462, 0]
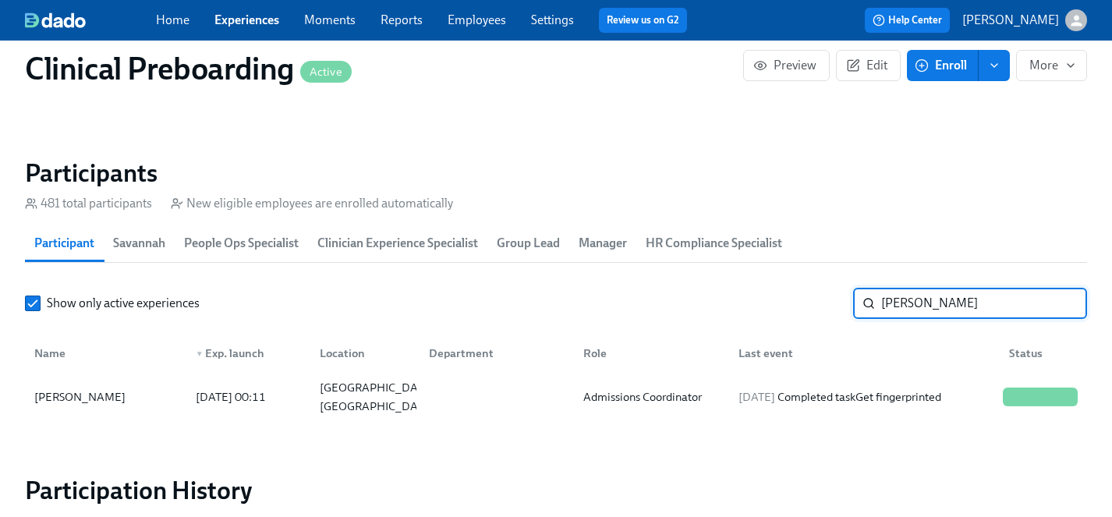
click at [955, 314] on input "audrey pet" at bounding box center [984, 303] width 206 height 31
drag, startPoint x: 955, startPoint y: 307, endPoint x: 665, endPoint y: 303, distance: 290.2
click at [665, 303] on div "Show only active experiences audrey pet ​" at bounding box center [556, 303] width 1062 height 31
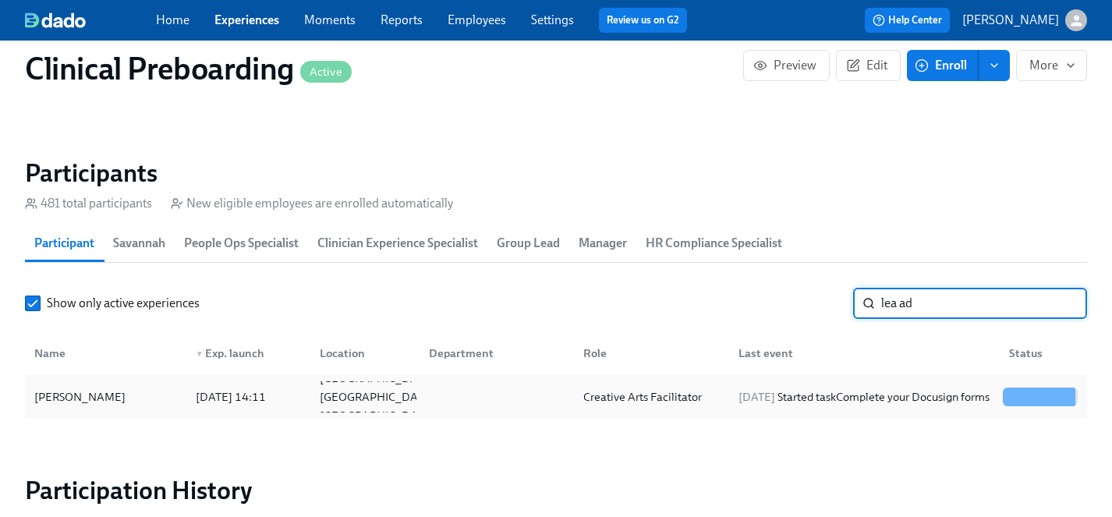
type input "lea ad"
click at [75, 396] on div "Lea Adams" at bounding box center [80, 397] width 104 height 19
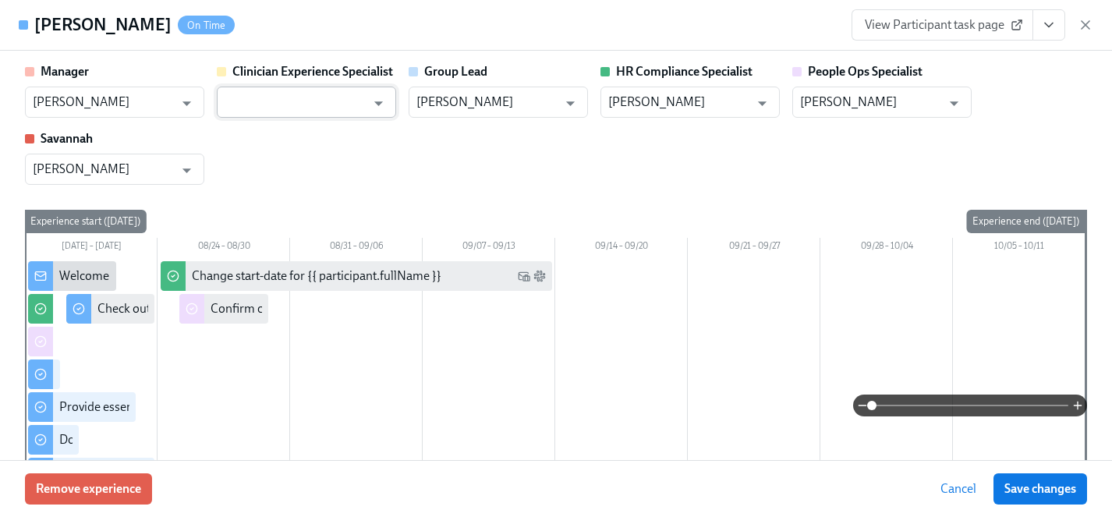
click at [353, 94] on input "text" at bounding box center [295, 102] width 141 height 31
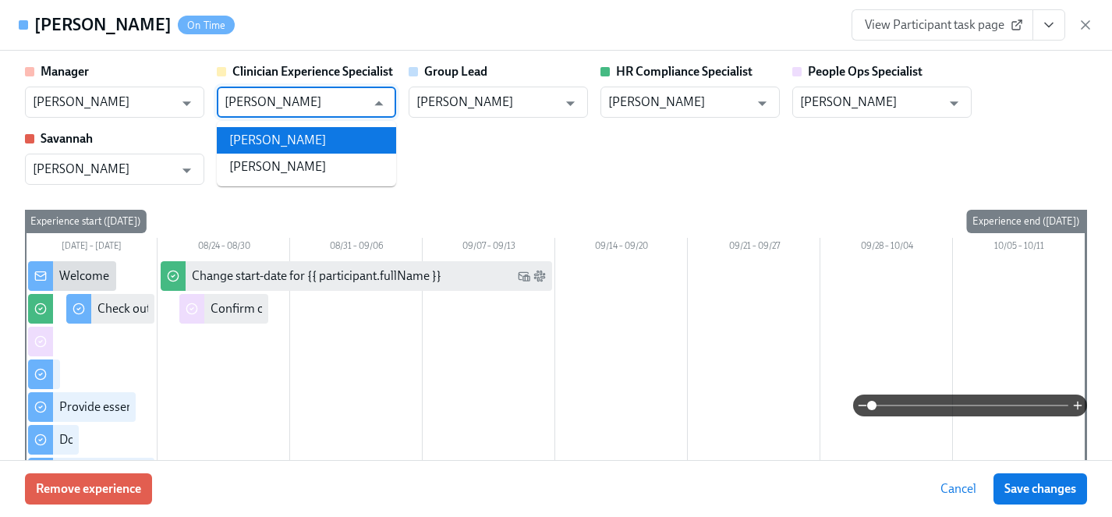
click at [335, 136] on li "Maggie Greenawalt" at bounding box center [306, 140] width 179 height 27
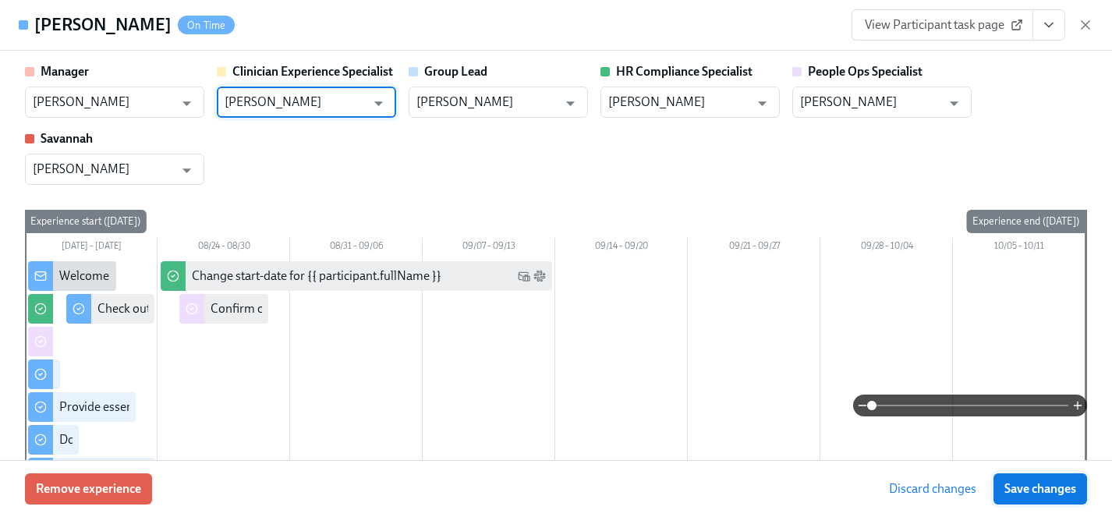
type input "Maggie Greenawalt"
click at [1033, 484] on span "Save changes" at bounding box center [1041, 489] width 72 height 16
type input "Maggie Greenawalt"
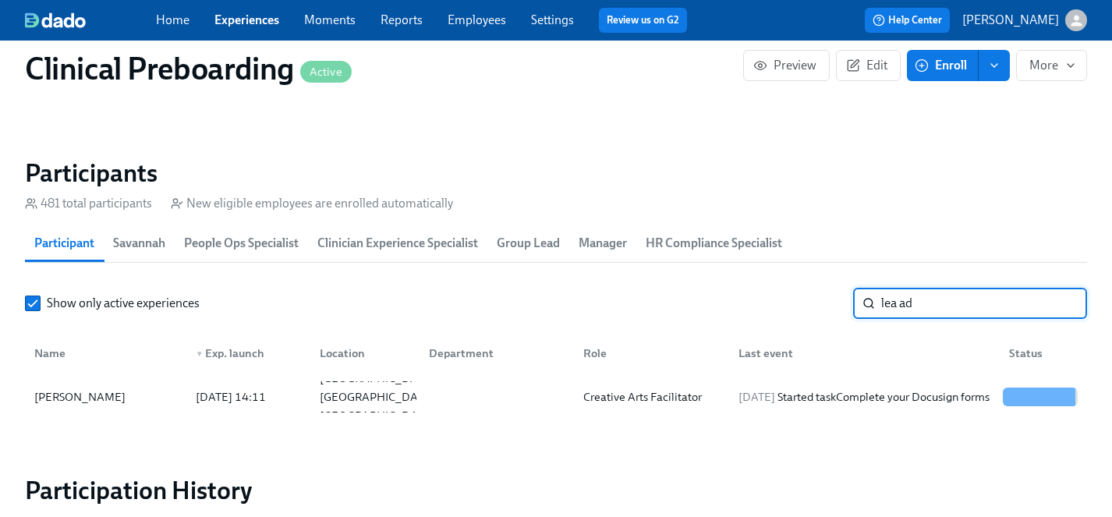
drag, startPoint x: 927, startPoint y: 297, endPoint x: 701, endPoint y: 296, distance: 226.2
click at [701, 296] on div "Show only active experiences lea ad ​" at bounding box center [556, 303] width 1062 height 31
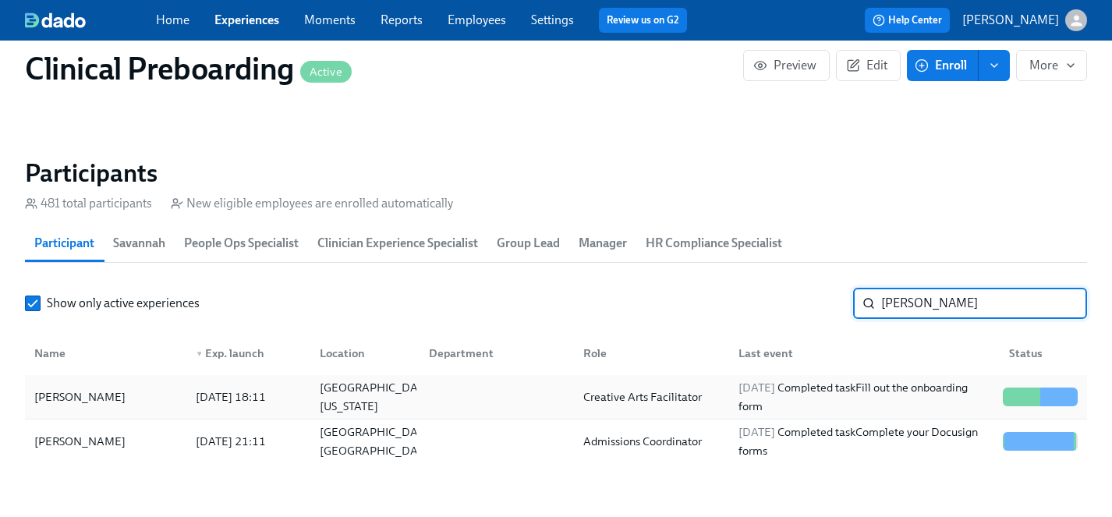
type input "chloe"
click at [76, 396] on div "Chloe Ulmer" at bounding box center [80, 397] width 104 height 19
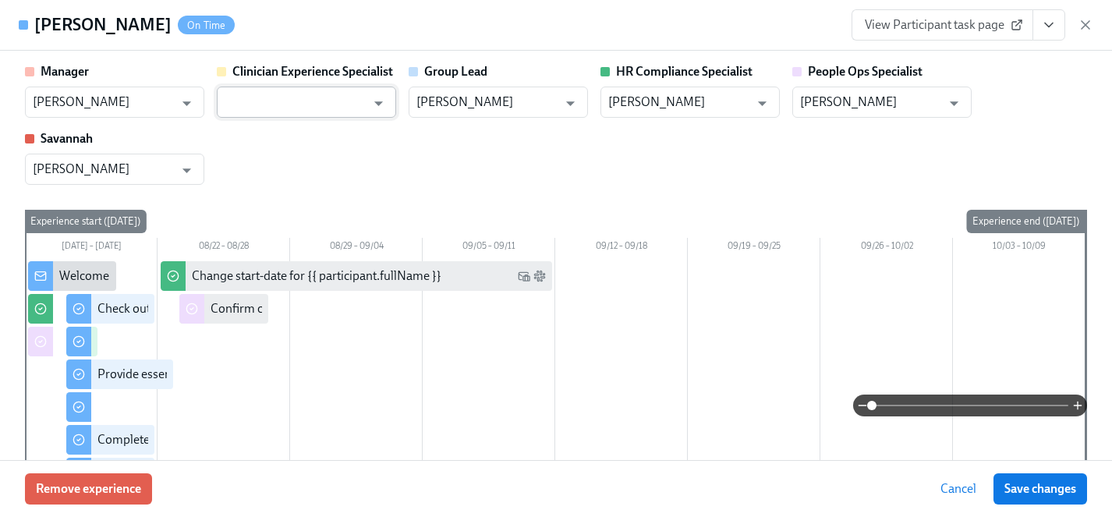
click at [311, 98] on input "text" at bounding box center [295, 102] width 141 height 31
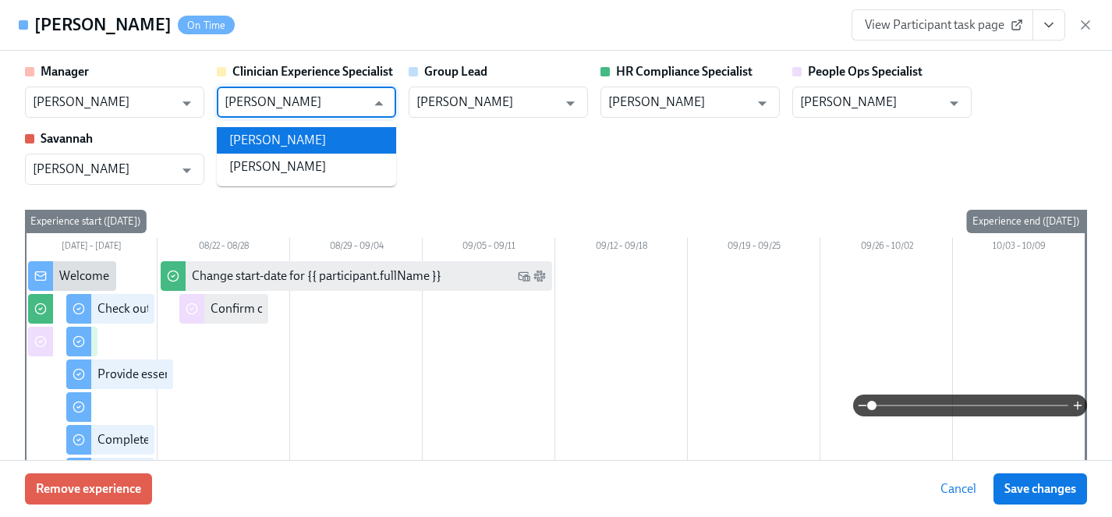
click at [323, 136] on li "Maggie Greenawalt" at bounding box center [306, 140] width 179 height 27
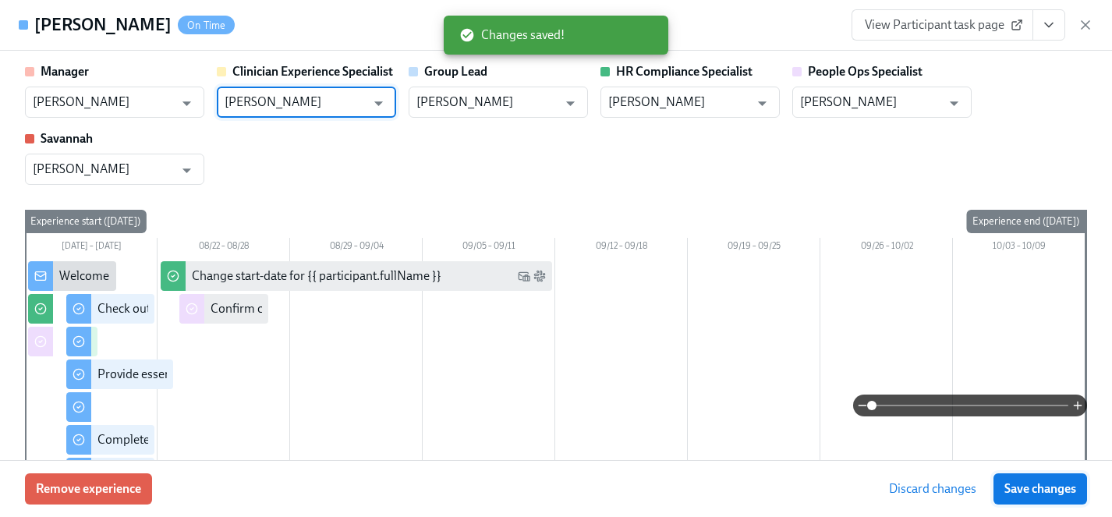
type input "Maggie Greenawalt"
click at [1007, 490] on span "Save changes" at bounding box center [1041, 489] width 72 height 16
type input "Maggie Greenawalt"
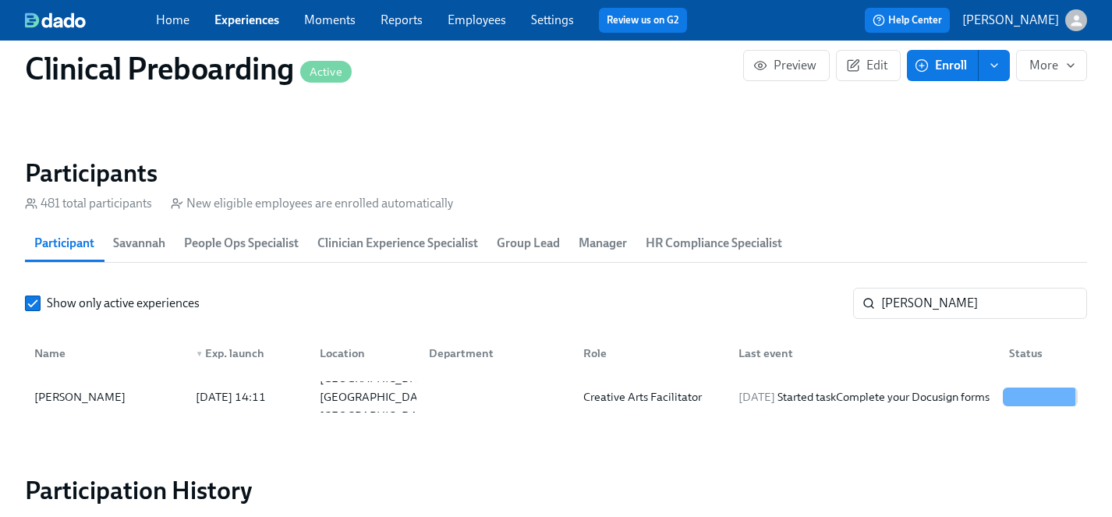
type input "lea ad"
click at [245, 21] on link "Experiences" at bounding box center [247, 19] width 65 height 15
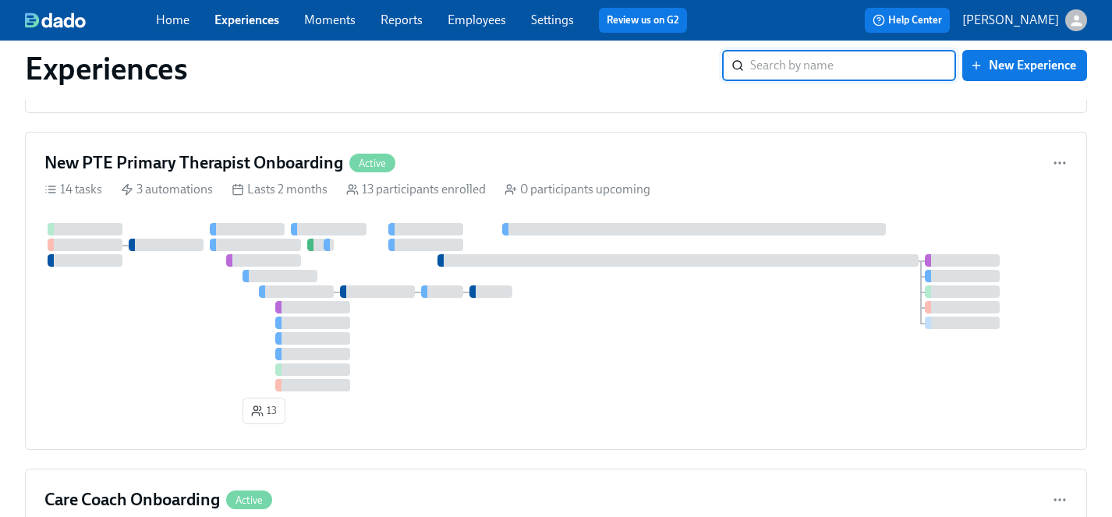
scroll to position [2820, 0]
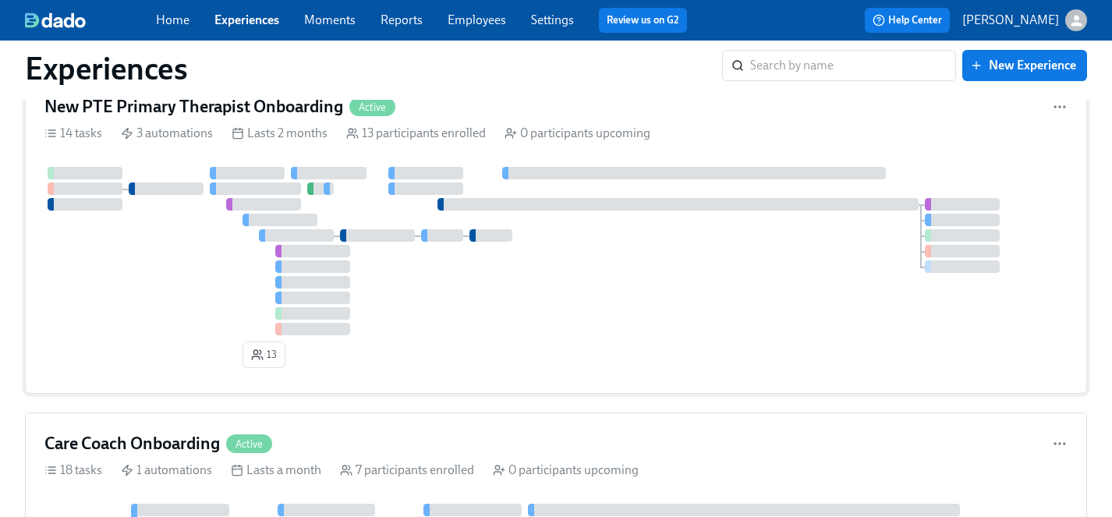
click at [495, 314] on div at bounding box center [555, 251] width 1023 height 168
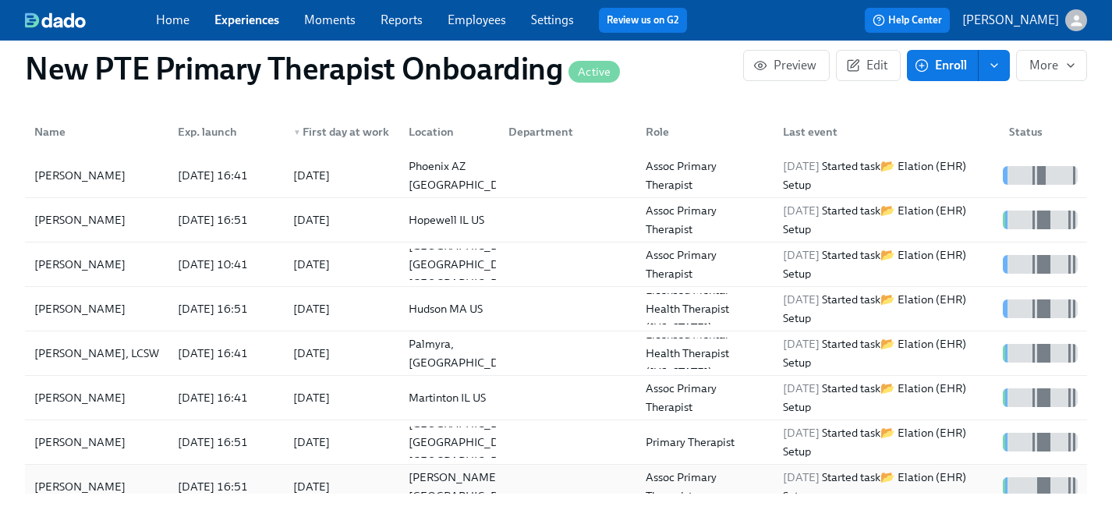
scroll to position [1516, 0]
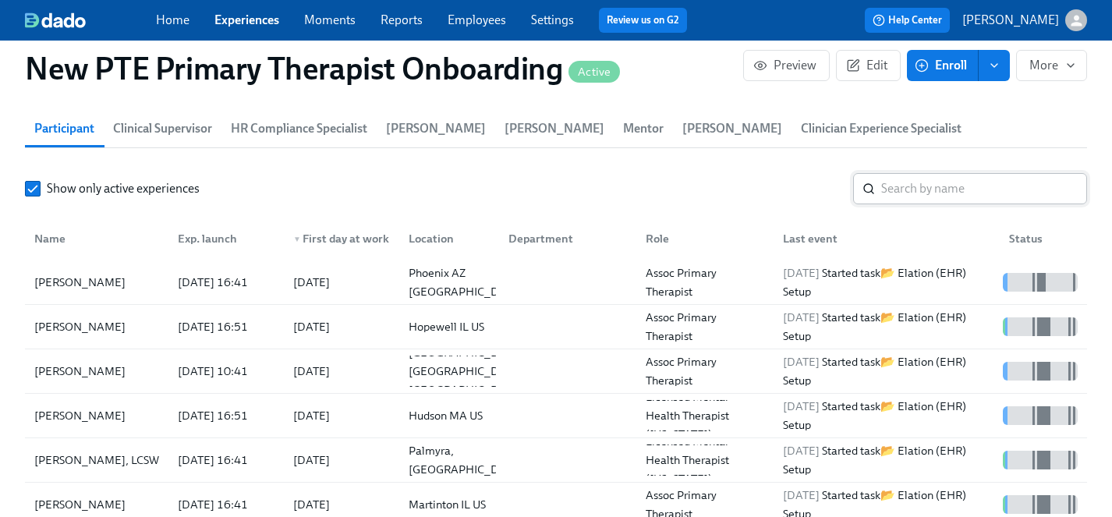
click at [944, 173] on input "search" at bounding box center [984, 188] width 206 height 31
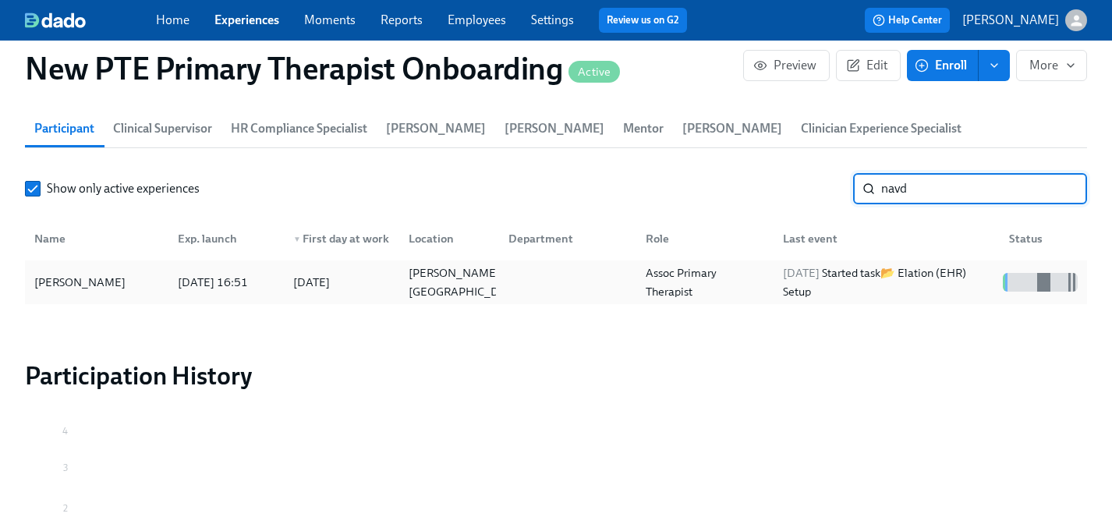
type input "navd"
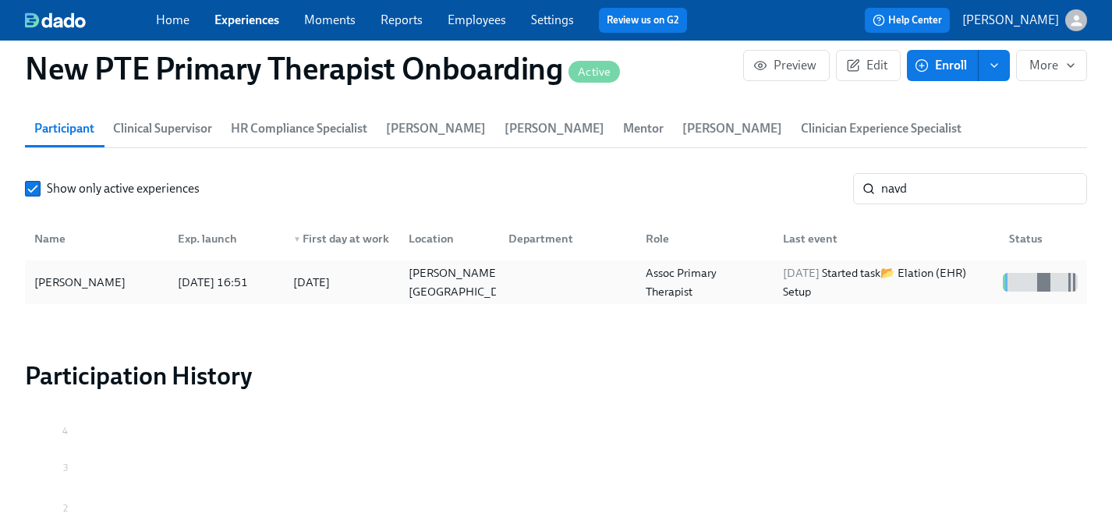
click at [74, 273] on div "Navdeep Kaur" at bounding box center [80, 282] width 104 height 19
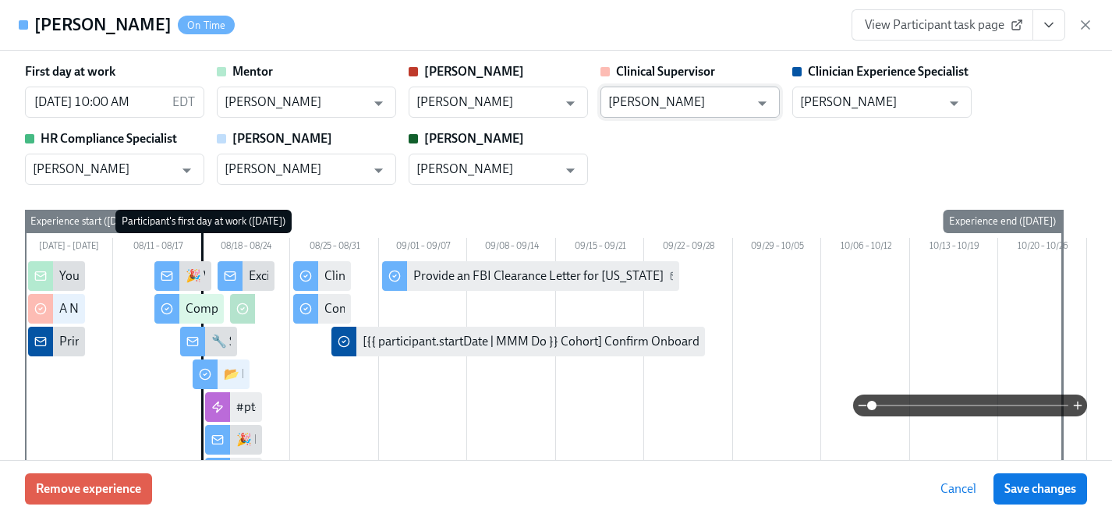
click at [665, 105] on input "Eryn Patchett" at bounding box center [678, 102] width 141 height 31
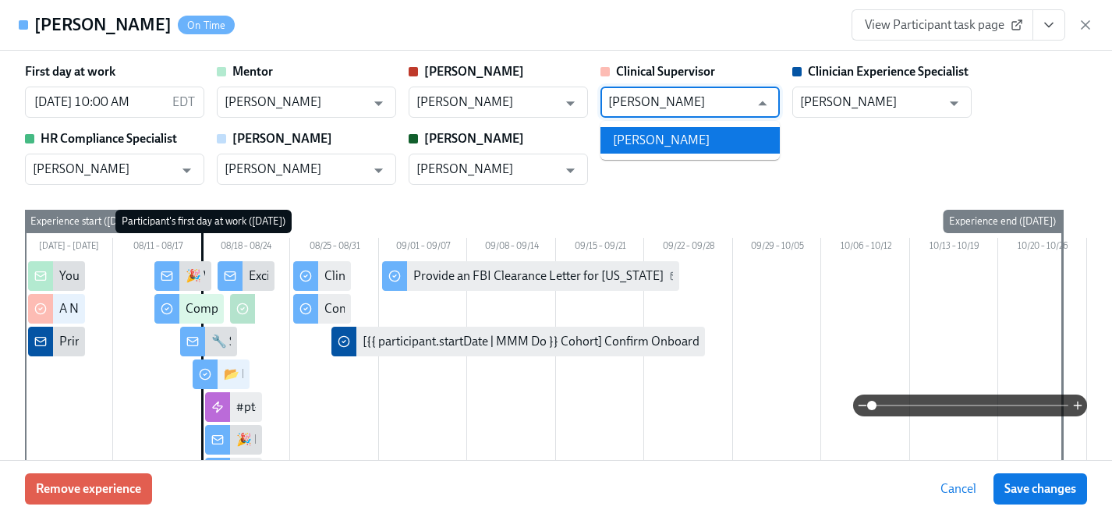
click at [667, 141] on li "Emily Schall" at bounding box center [690, 140] width 179 height 27
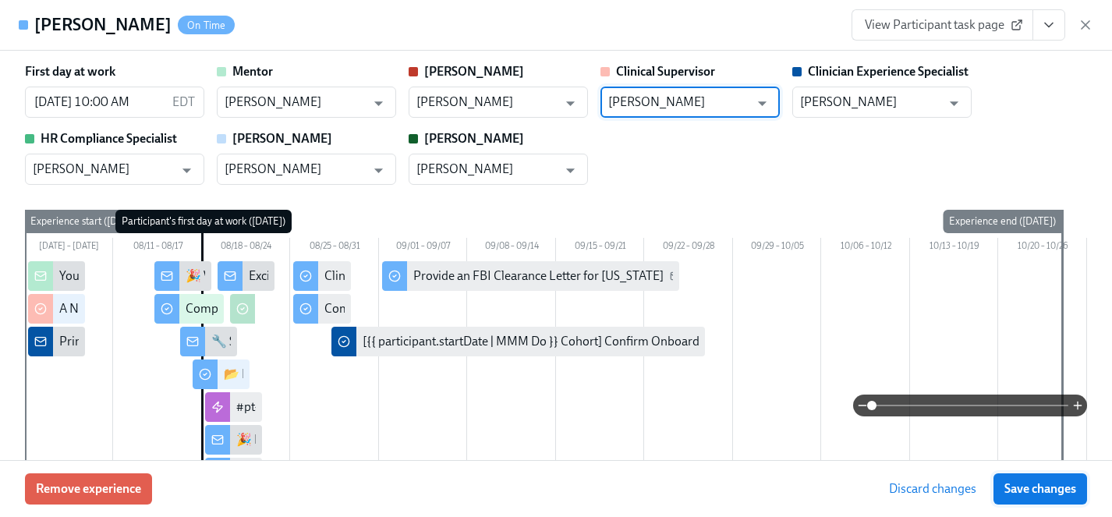
type input "Emily Schall"
click at [1040, 488] on span "Save changes" at bounding box center [1041, 489] width 72 height 16
type input "Emily Schall"
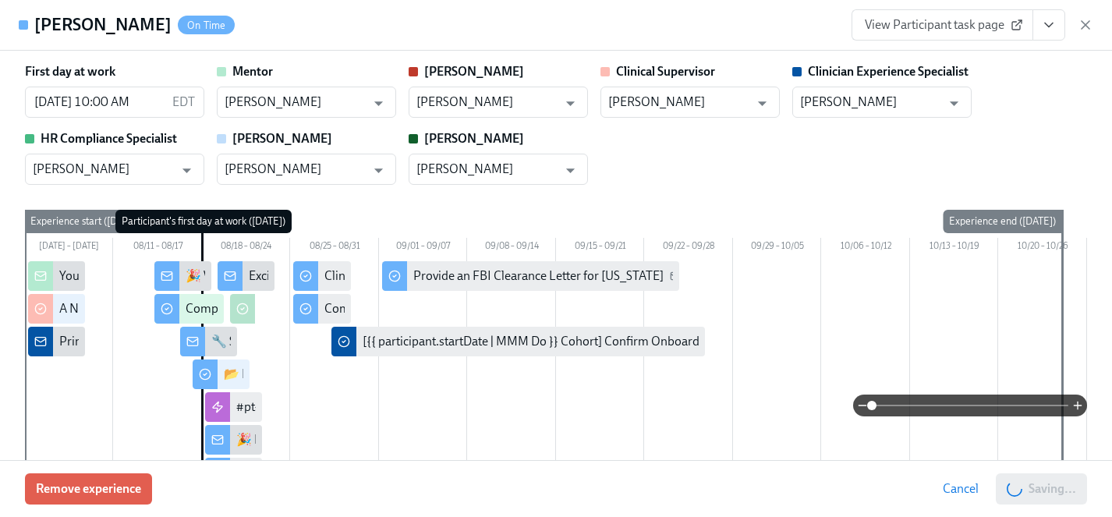
scroll to position [0, 1390]
click at [1034, 489] on span "Save changes" at bounding box center [1041, 489] width 72 height 16
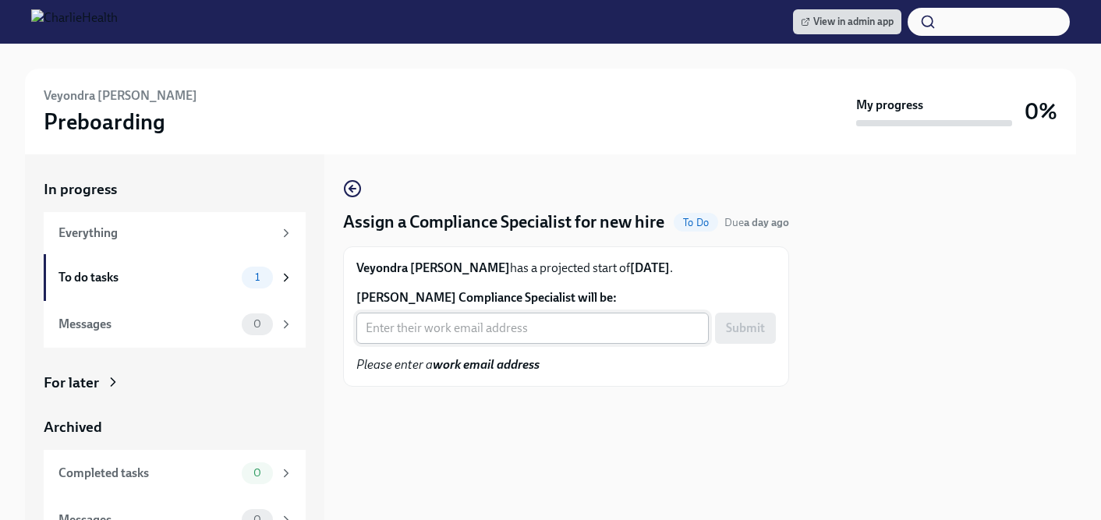
click at [407, 329] on input "Veyondra Metayer's Compliance Specialist will be:" at bounding box center [532, 328] width 353 height 31
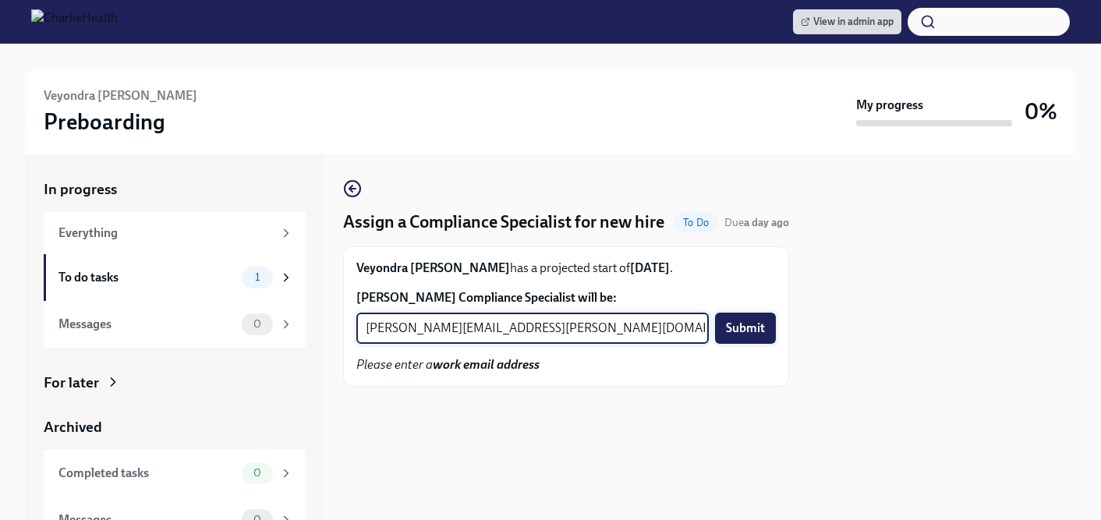
type input "chelsey.mendoza@charliehealth.com"
click at [747, 329] on span "Submit" at bounding box center [745, 329] width 39 height 16
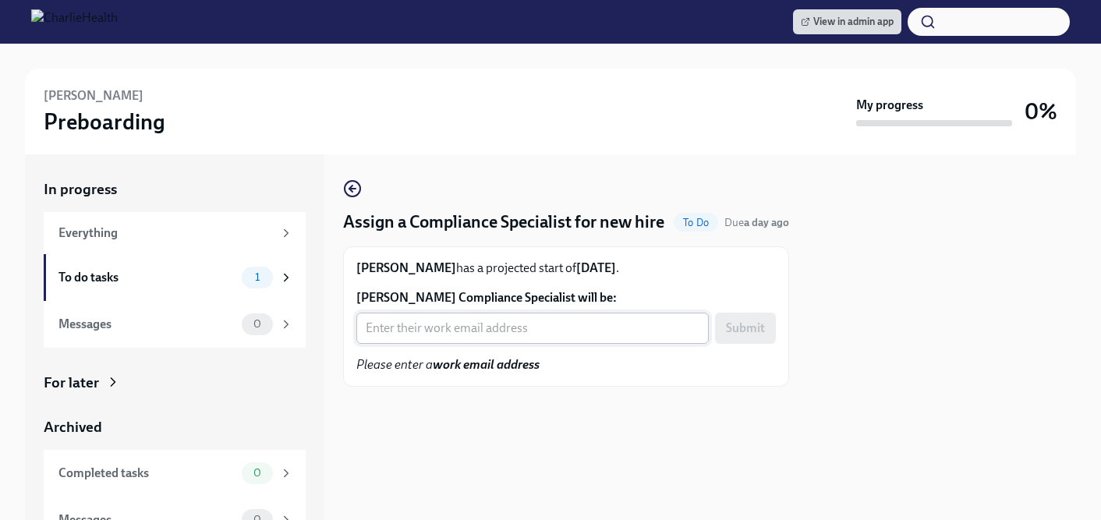
click at [424, 324] on input "[PERSON_NAME] Compliance Specialist will be:" at bounding box center [532, 328] width 353 height 31
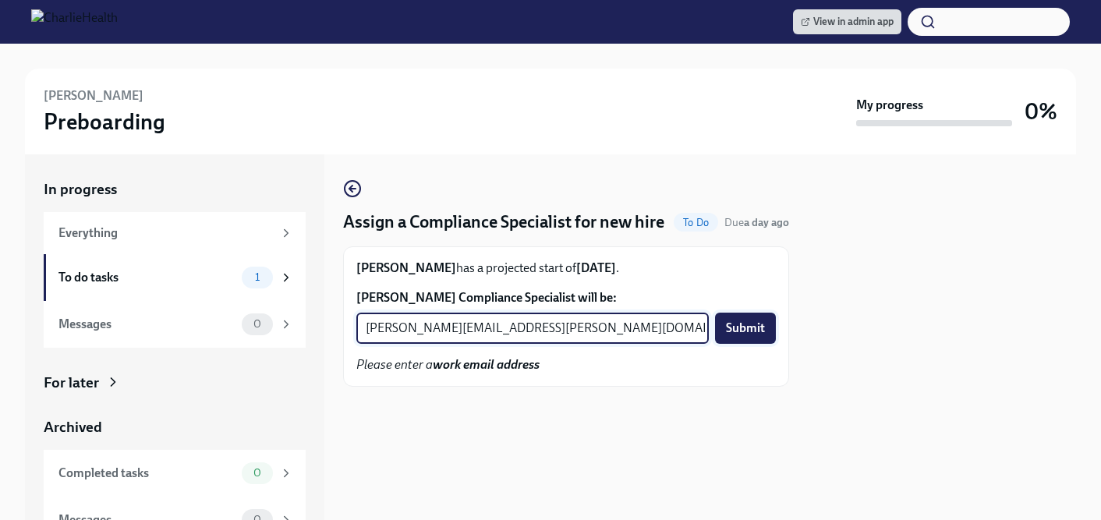
type input "[PERSON_NAME][EMAIL_ADDRESS][PERSON_NAME][DOMAIN_NAME]"
click at [731, 325] on span "Submit" at bounding box center [745, 329] width 39 height 16
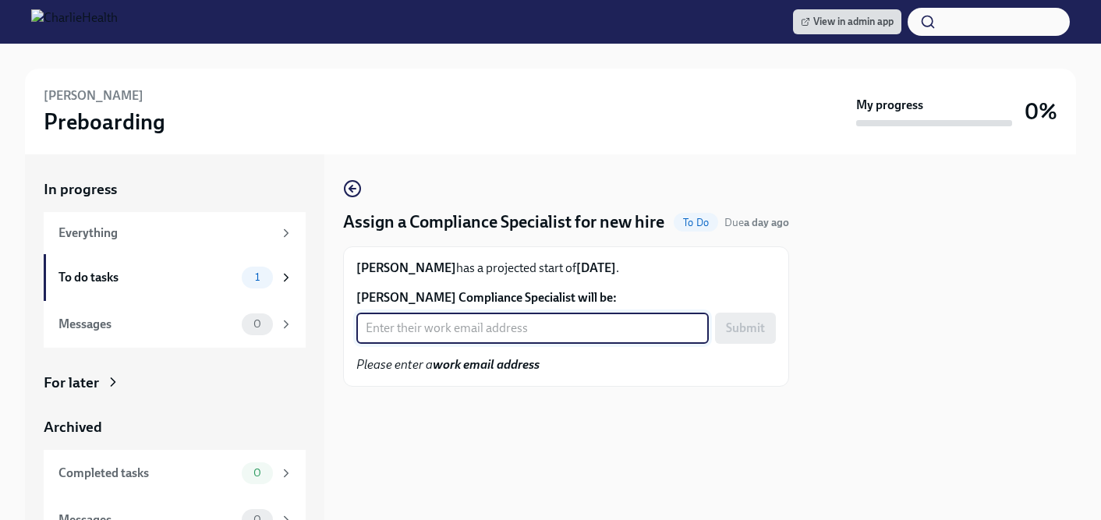
click at [477, 331] on input "[PERSON_NAME] Compliance Specialist will be:" at bounding box center [532, 328] width 353 height 31
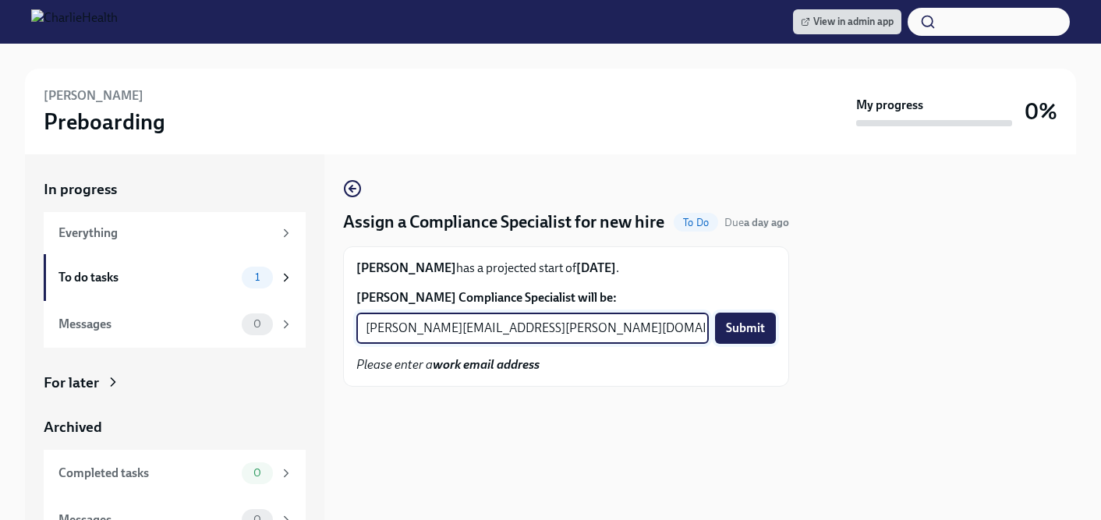
type input "[PERSON_NAME][EMAIL_ADDRESS][PERSON_NAME][DOMAIN_NAME]"
click at [754, 328] on span "Submit" at bounding box center [745, 329] width 39 height 16
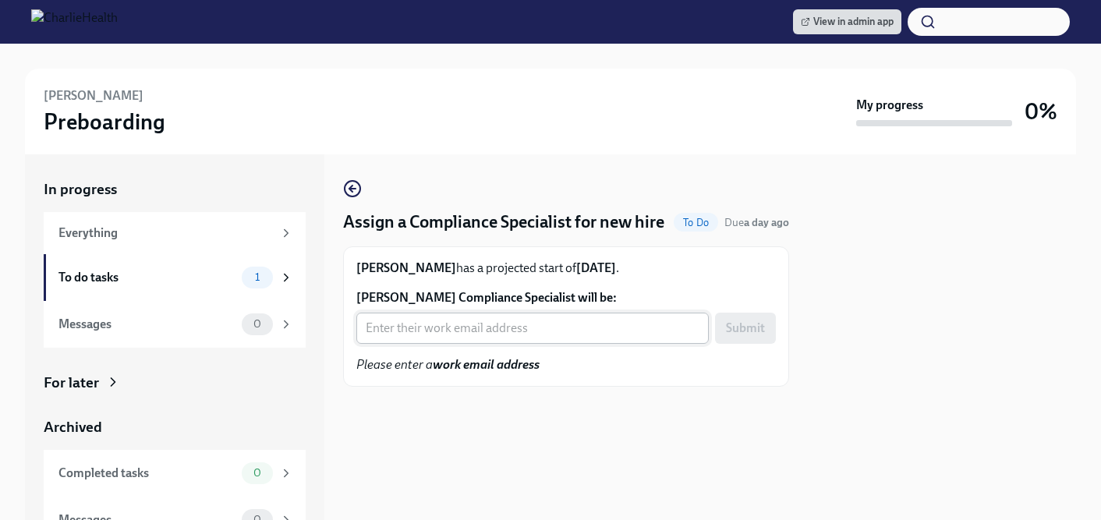
click at [415, 338] on input "Danielle Gonzalez's Compliance Specialist will be:" at bounding box center [532, 328] width 353 height 31
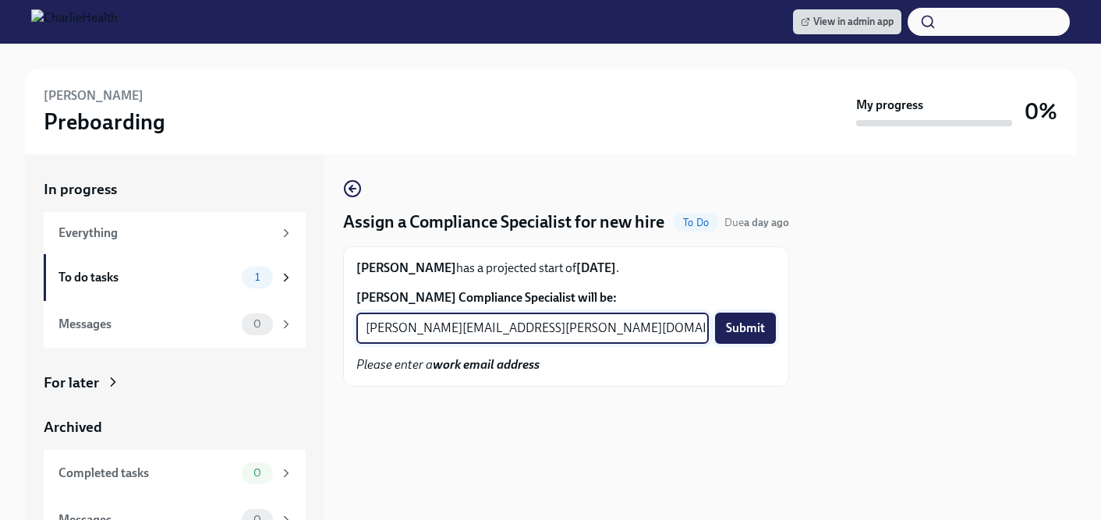
type input "tyler.pieper@charliehealth.com"
click at [749, 323] on span "Submit" at bounding box center [745, 329] width 39 height 16
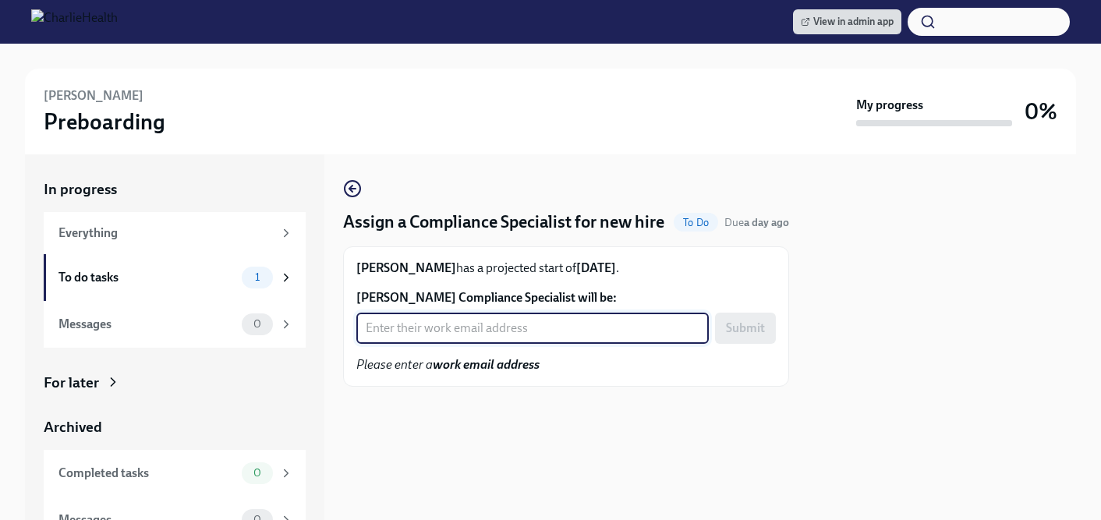
click at [499, 334] on input "Chloe Ulmer's Compliance Specialist will be:" at bounding box center [532, 328] width 353 height 31
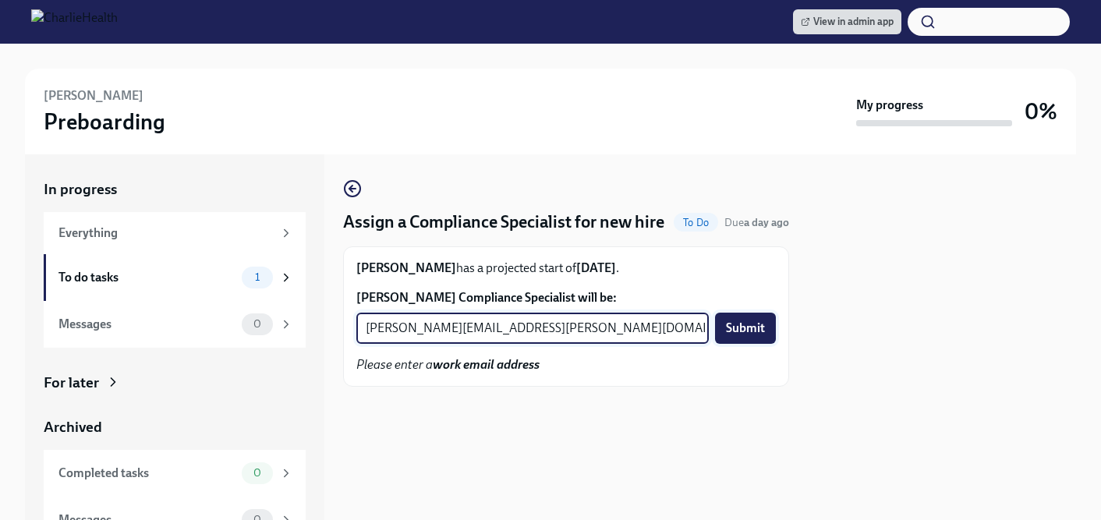
type input "michelle.winograd@charliehealth.com"
click at [734, 327] on span "Submit" at bounding box center [745, 329] width 39 height 16
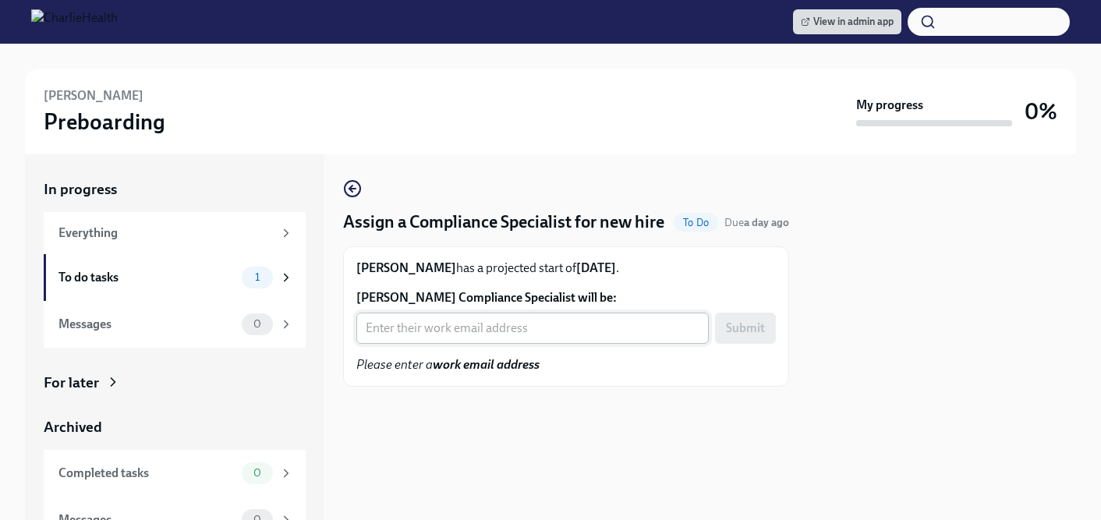
click at [509, 324] on input "[PERSON_NAME] Compliance Specialist will be:" at bounding box center [532, 328] width 353 height 31
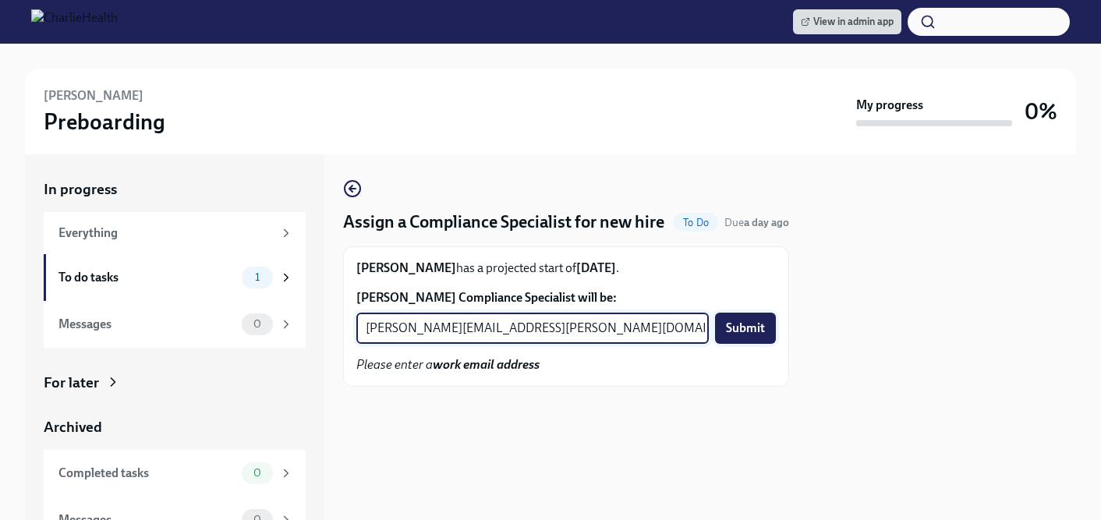
type input "[PERSON_NAME][EMAIL_ADDRESS][PERSON_NAME][DOMAIN_NAME]"
click at [753, 328] on span "Submit" at bounding box center [745, 329] width 39 height 16
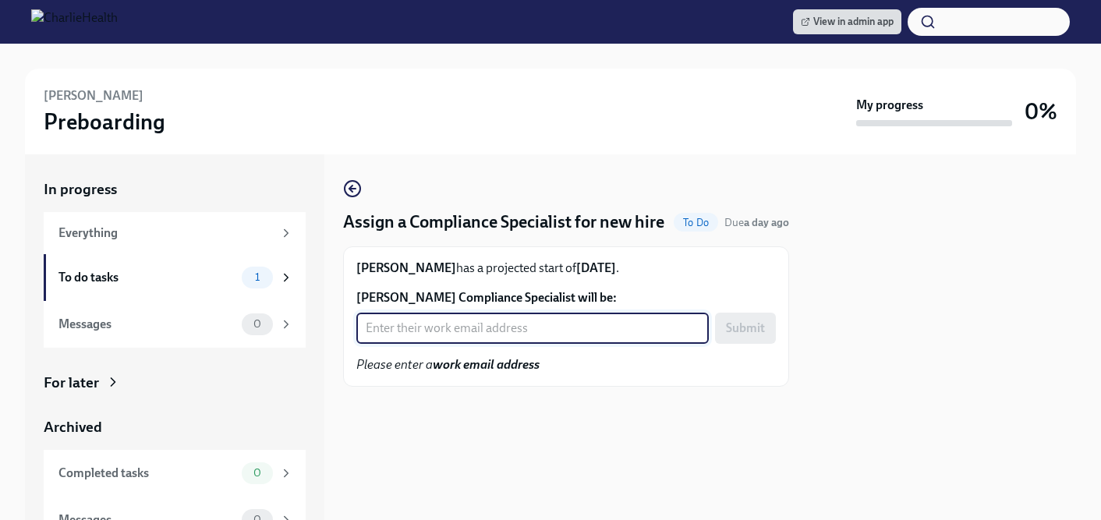
click at [451, 327] on input "[PERSON_NAME] Compliance Specialist will be:" at bounding box center [532, 328] width 353 height 31
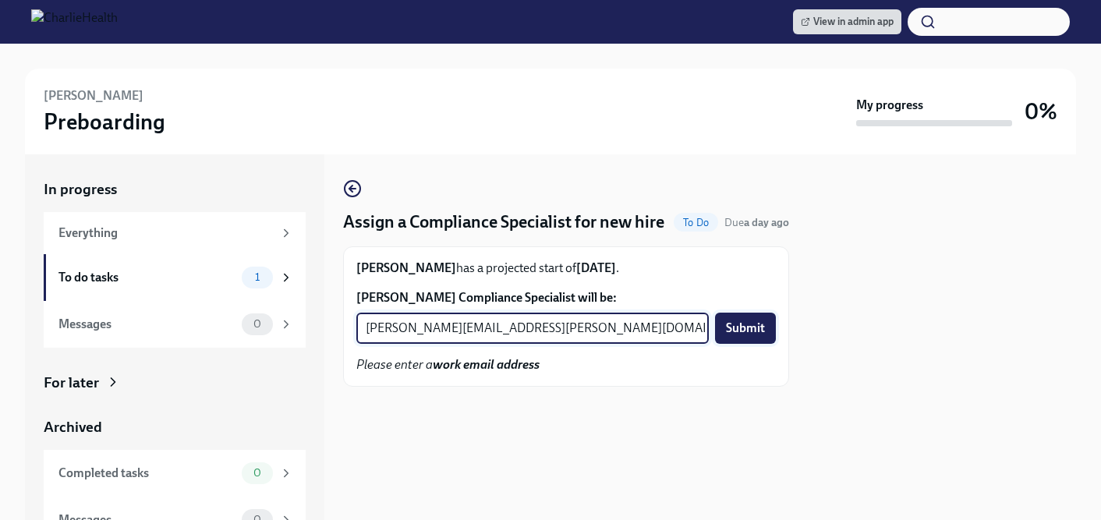
type input "[PERSON_NAME][EMAIL_ADDRESS][PERSON_NAME][DOMAIN_NAME]"
click at [741, 337] on button "Submit" at bounding box center [745, 328] width 61 height 31
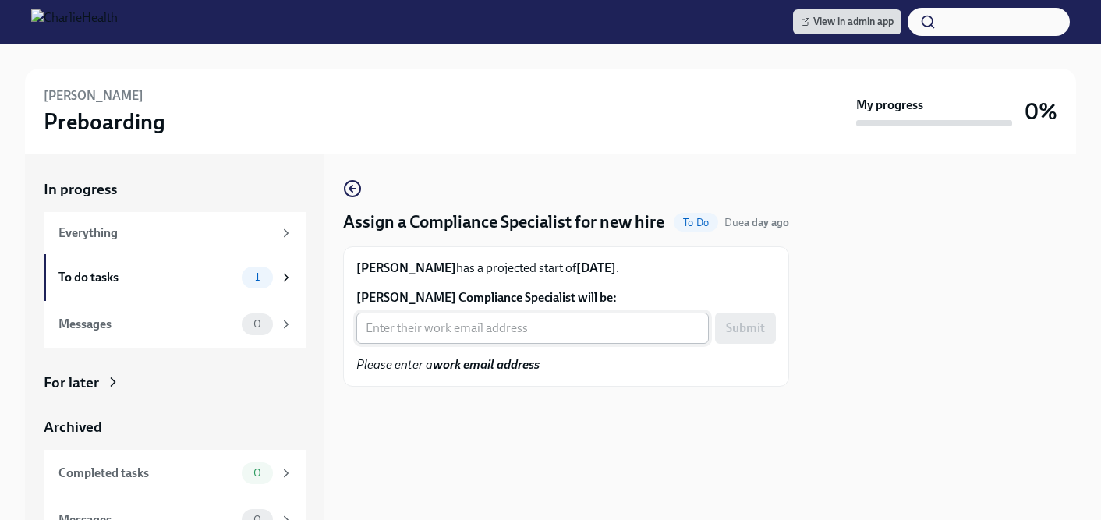
click at [408, 339] on input "Sunni Hyde's Compliance Specialist will be:" at bounding box center [532, 328] width 353 height 31
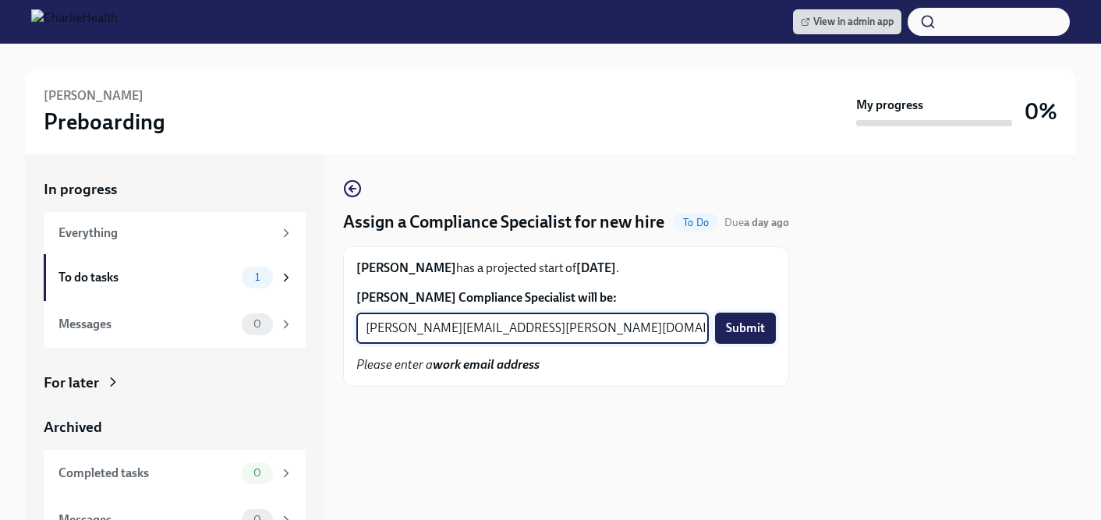
type input "jessica.barrett@charliehealth.com"
click at [739, 332] on span "Submit" at bounding box center [745, 329] width 39 height 16
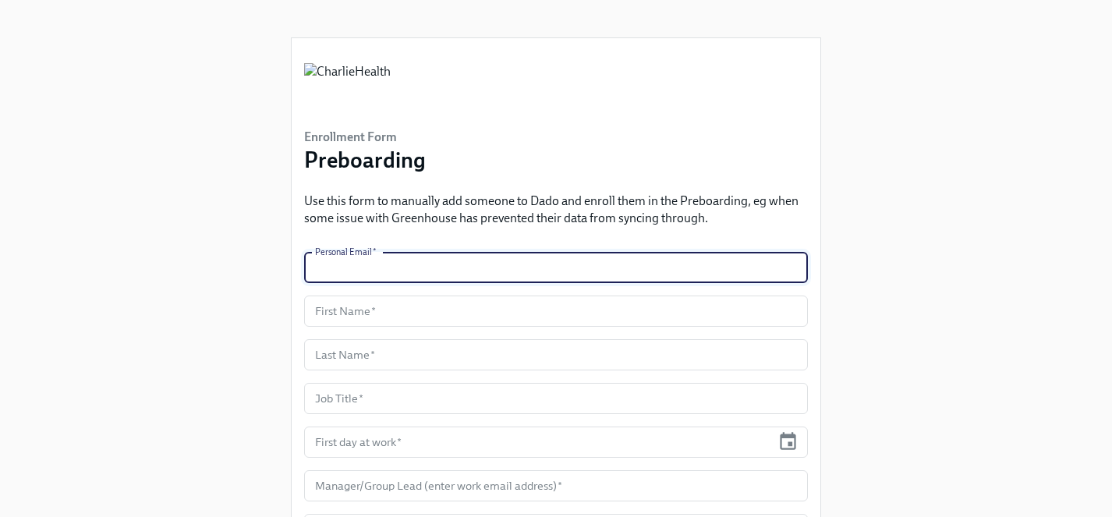
click at [423, 264] on input "text" at bounding box center [556, 267] width 504 height 31
paste input "[EMAIL_ADDRESS][DOMAIN_NAME]"
type input "[EMAIL_ADDRESS][DOMAIN_NAME]"
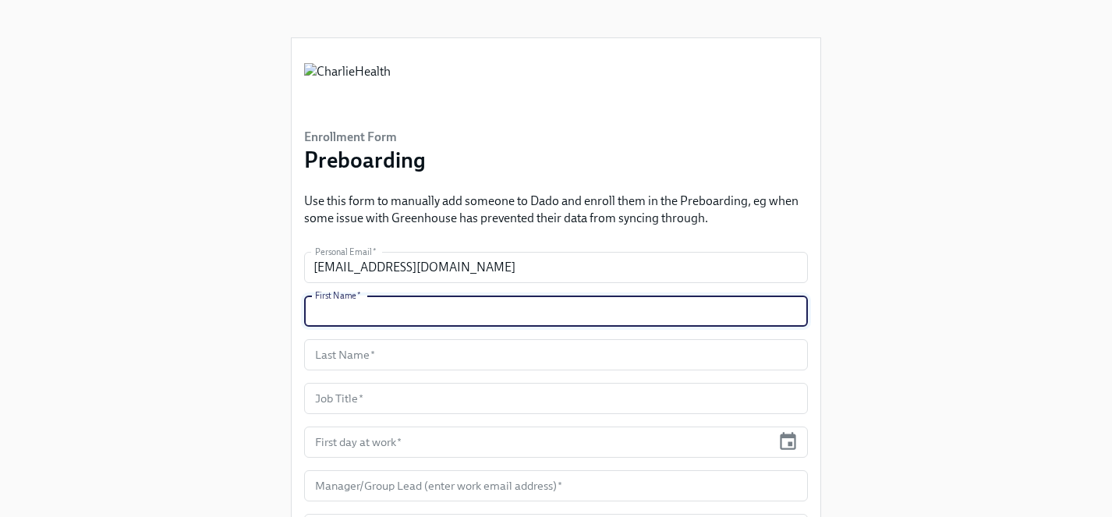
click at [344, 321] on input "text" at bounding box center [556, 311] width 504 height 31
type input "Lea"
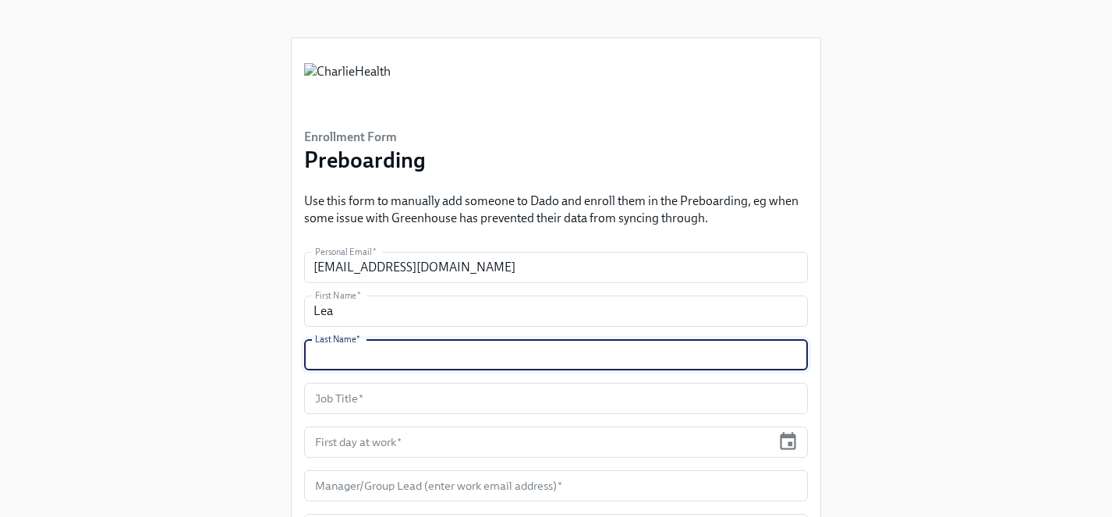
click at [346, 356] on input "text" at bounding box center [556, 354] width 504 height 31
type input "Adams"
click at [356, 395] on input "text" at bounding box center [556, 398] width 504 height 31
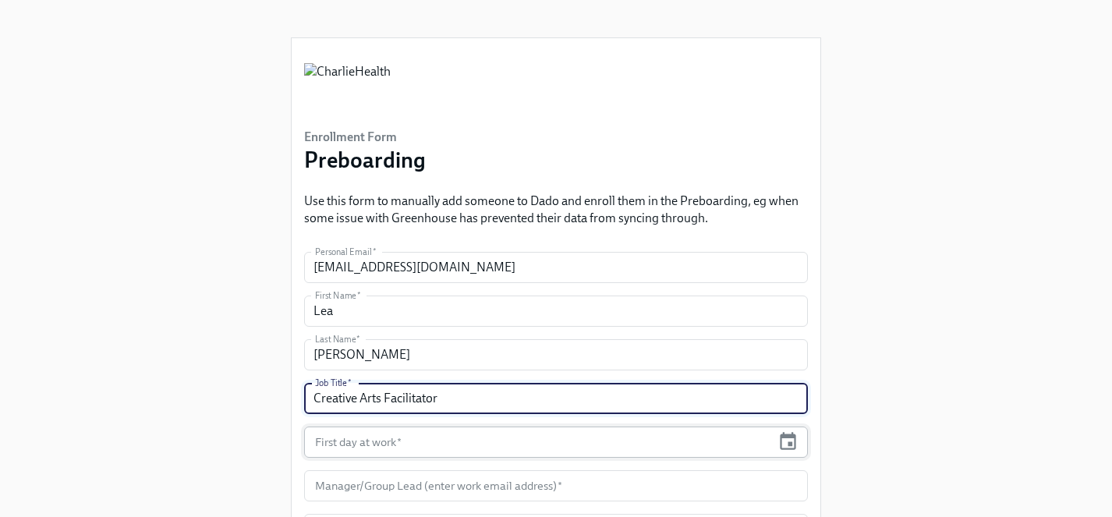
type input "Creative Arts Facilitator"
click at [361, 438] on input "text" at bounding box center [537, 442] width 467 height 31
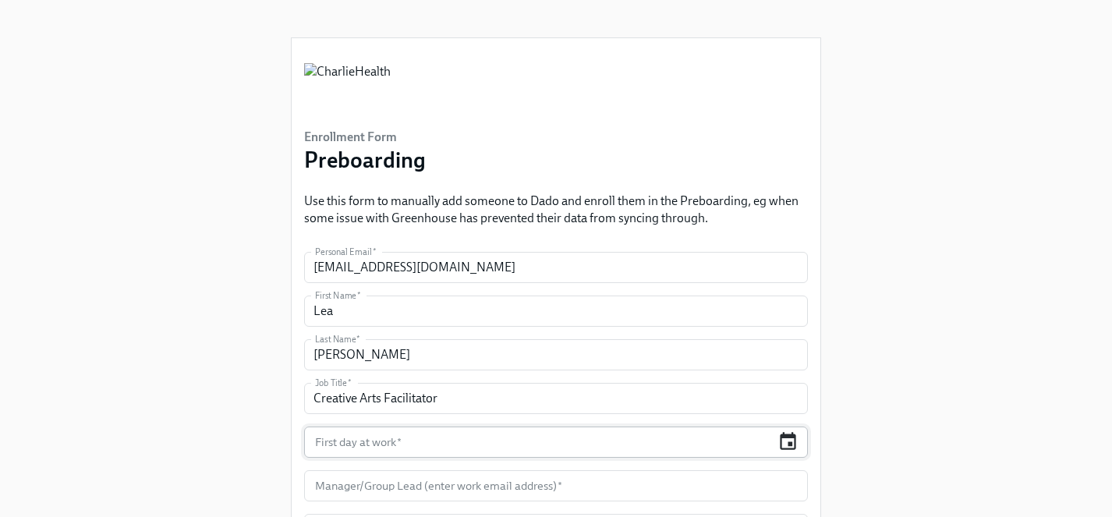
click at [790, 442] on icon "button" at bounding box center [788, 441] width 16 height 18
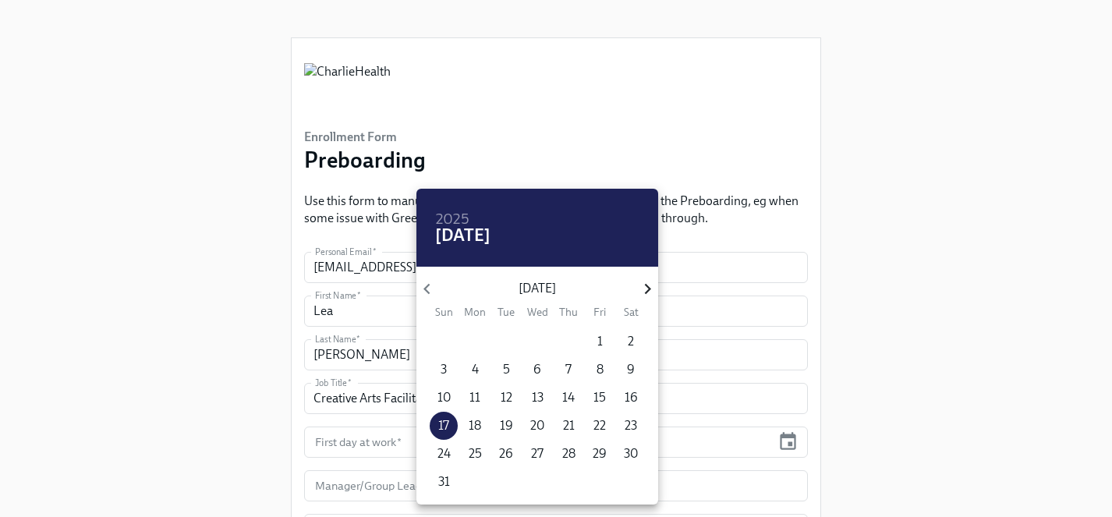
click at [650, 285] on icon "button" at bounding box center [647, 288] width 21 height 21
click at [473, 363] on p "8" at bounding box center [475, 369] width 7 height 17
type input "09/08/2025"
click at [482, 367] on span "8" at bounding box center [475, 369] width 28 height 17
click at [274, 407] on div at bounding box center [556, 258] width 1112 height 517
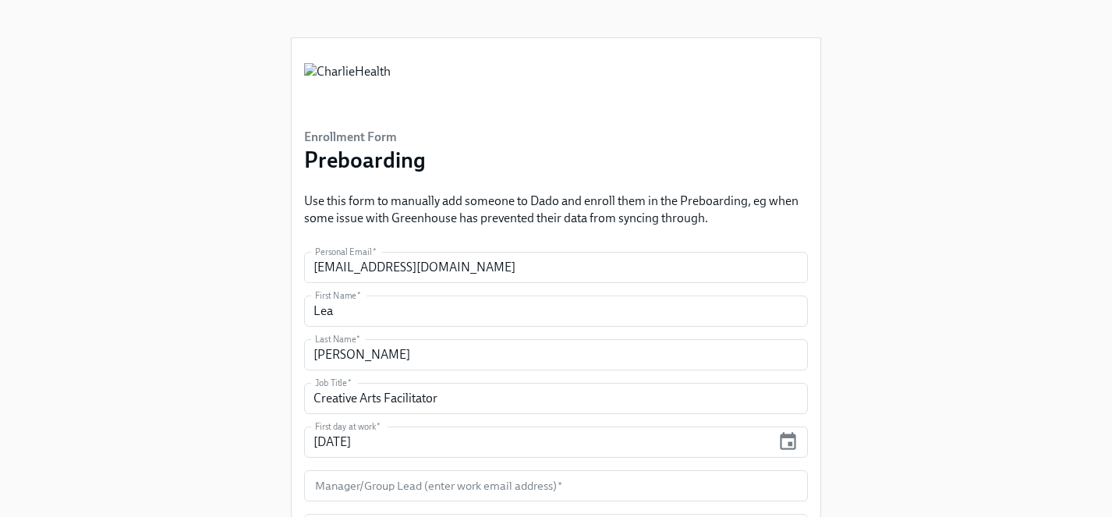
scroll to position [2, 0]
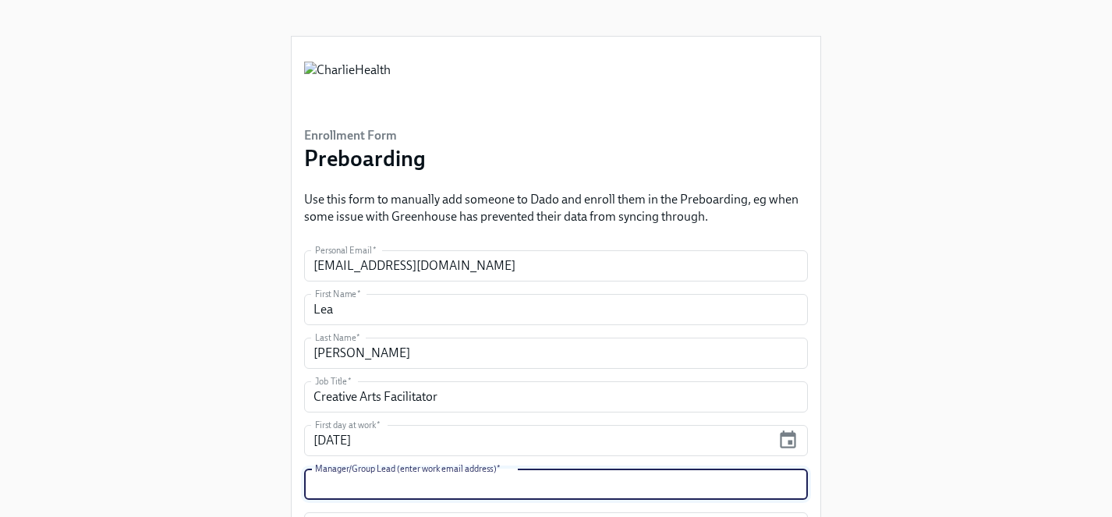
click at [382, 478] on input "text" at bounding box center [556, 484] width 504 height 31
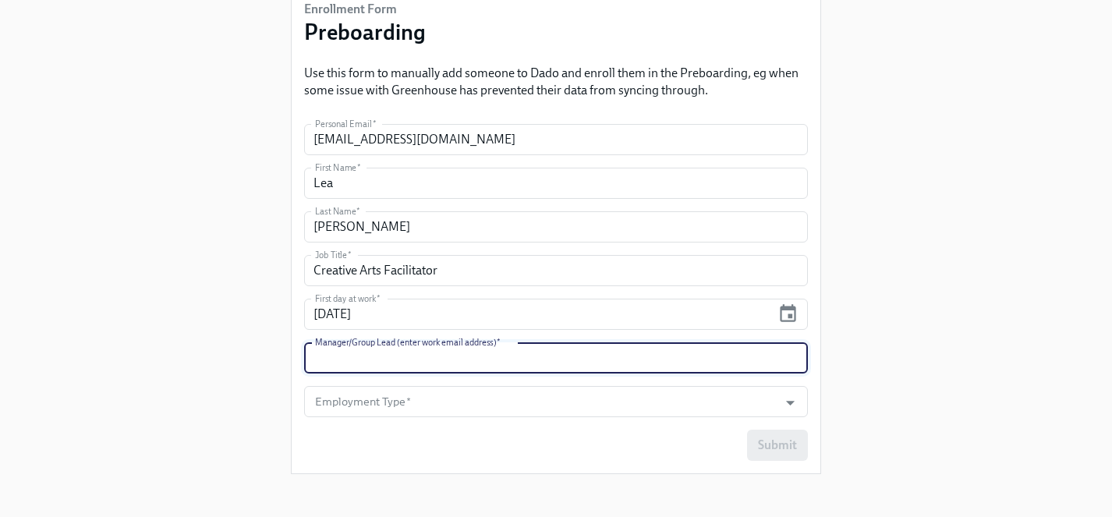
scroll to position [129, 0]
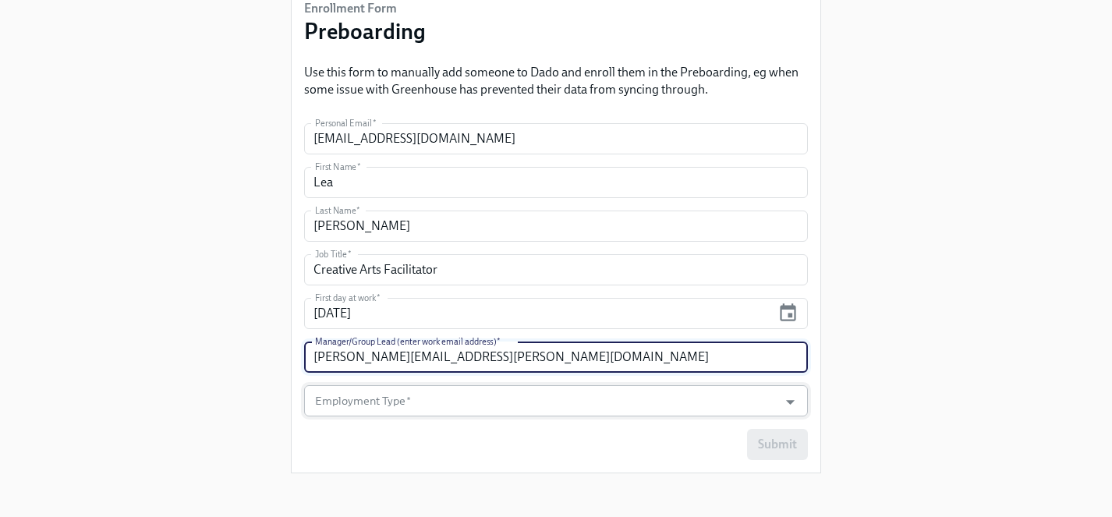
type input "priscilla.cerdas@charliehealth.com"
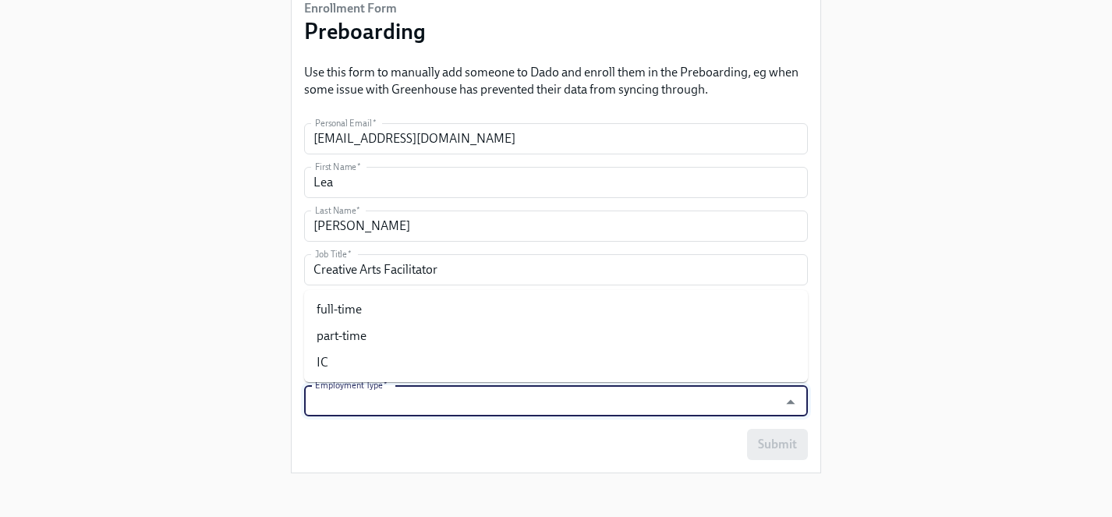
click at [400, 391] on input "Employment Type   *" at bounding box center [541, 400] width 459 height 31
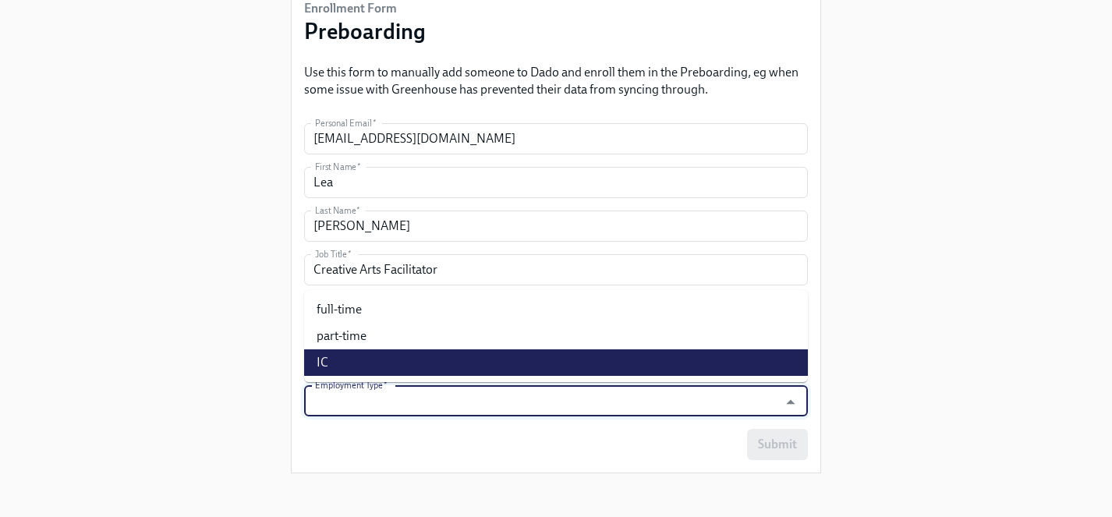
click at [367, 357] on li "IC" at bounding box center [556, 362] width 504 height 27
type input "IC"
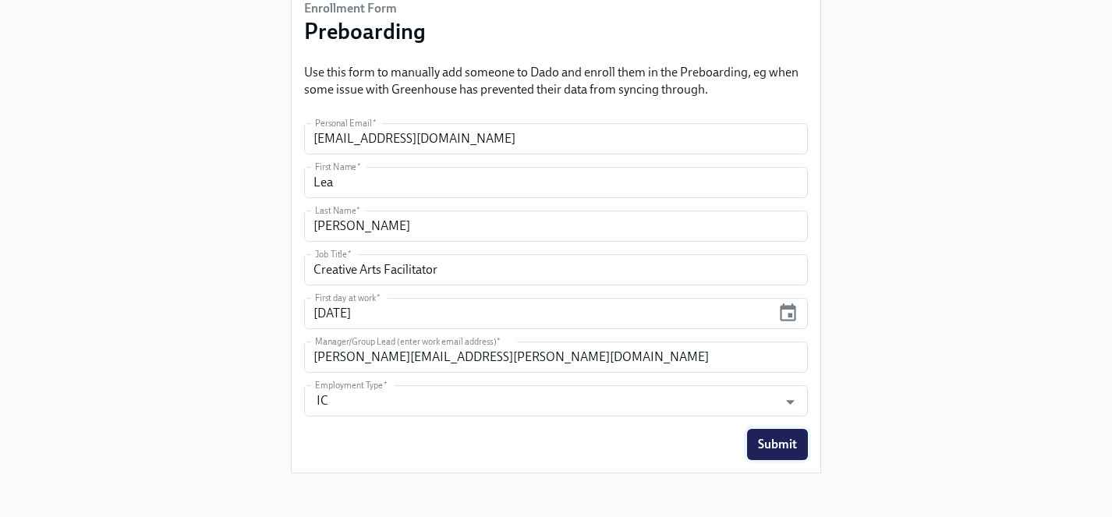
click at [787, 438] on span "Submit" at bounding box center [777, 445] width 39 height 16
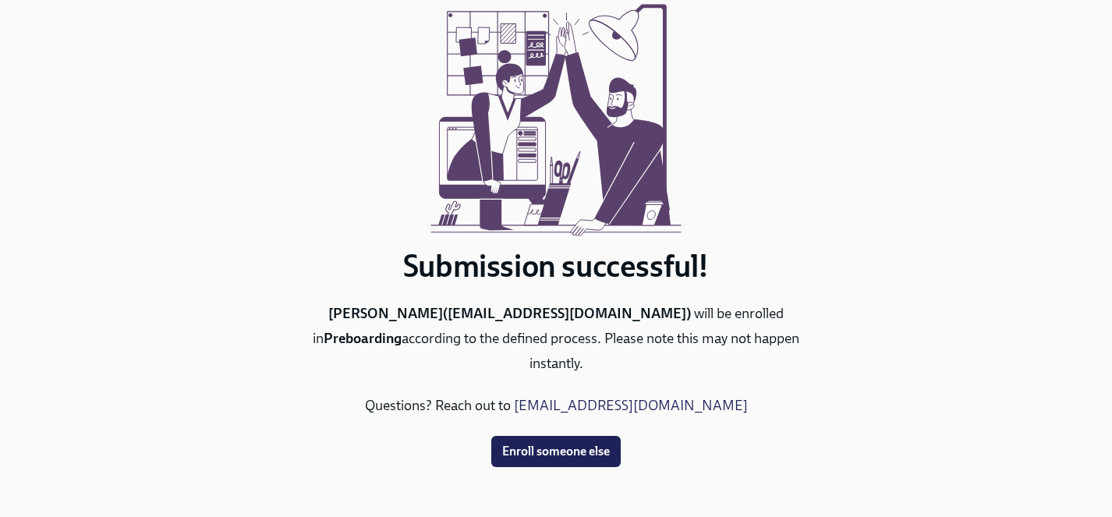
scroll to position [0, 0]
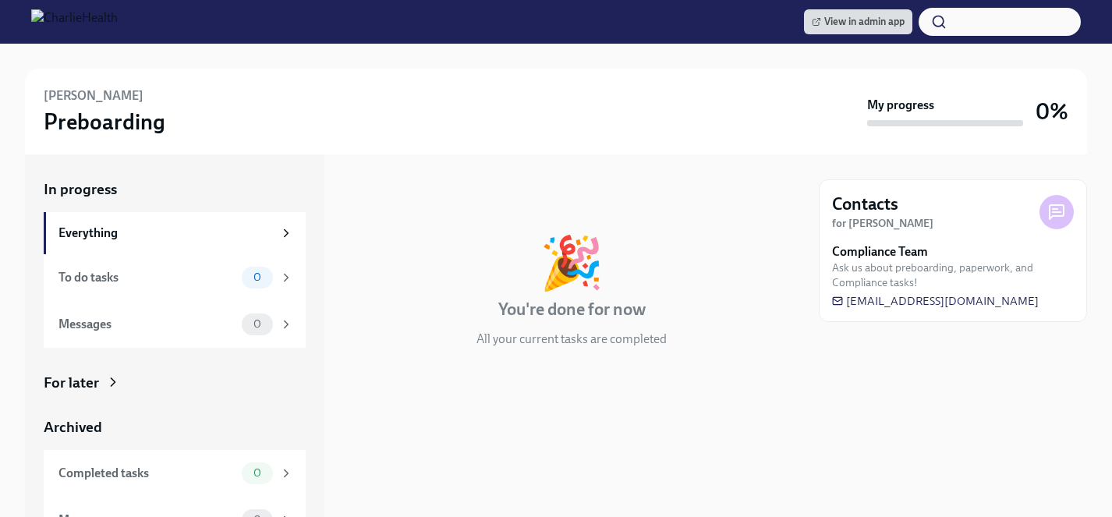
click at [91, 381] on div "For later" at bounding box center [71, 383] width 55 height 20
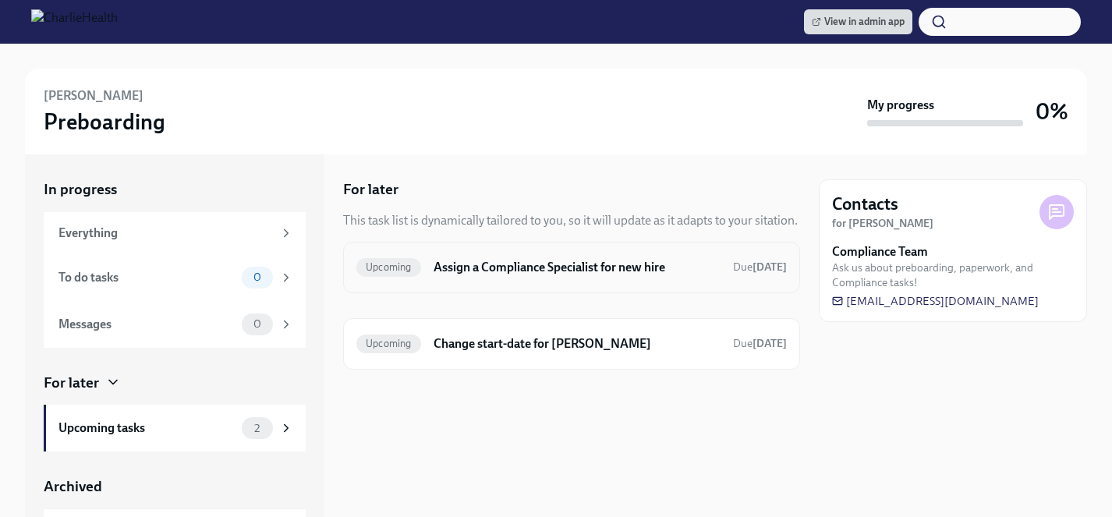
click at [480, 276] on div "Upcoming Assign a Compliance Specialist for new hire Due tomorrow" at bounding box center [571, 267] width 431 height 25
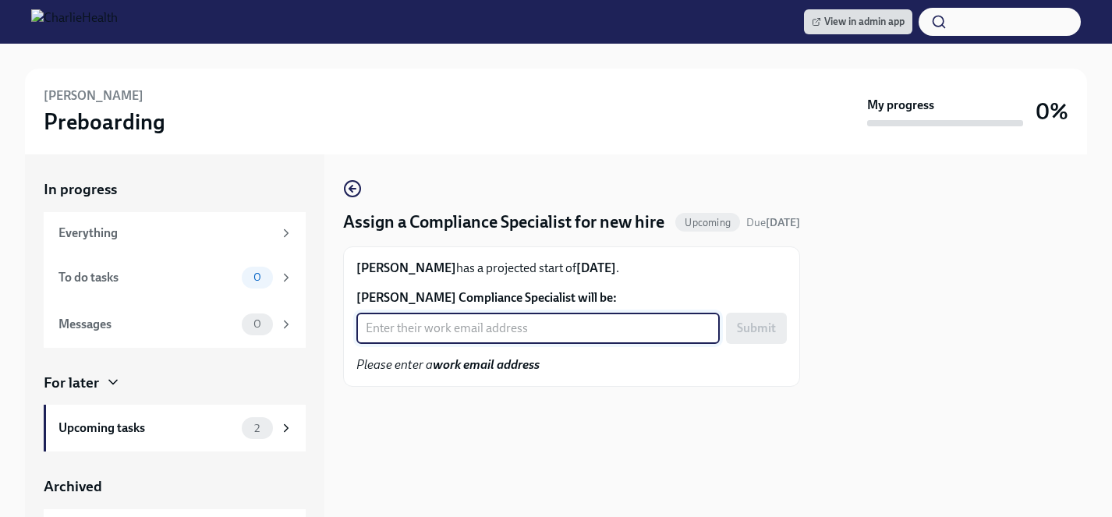
click at [464, 344] on input "Lea Adams's Compliance Specialist will be:" at bounding box center [537, 328] width 363 height 31
type input "chelsey.mendoza@charliehealth.com"
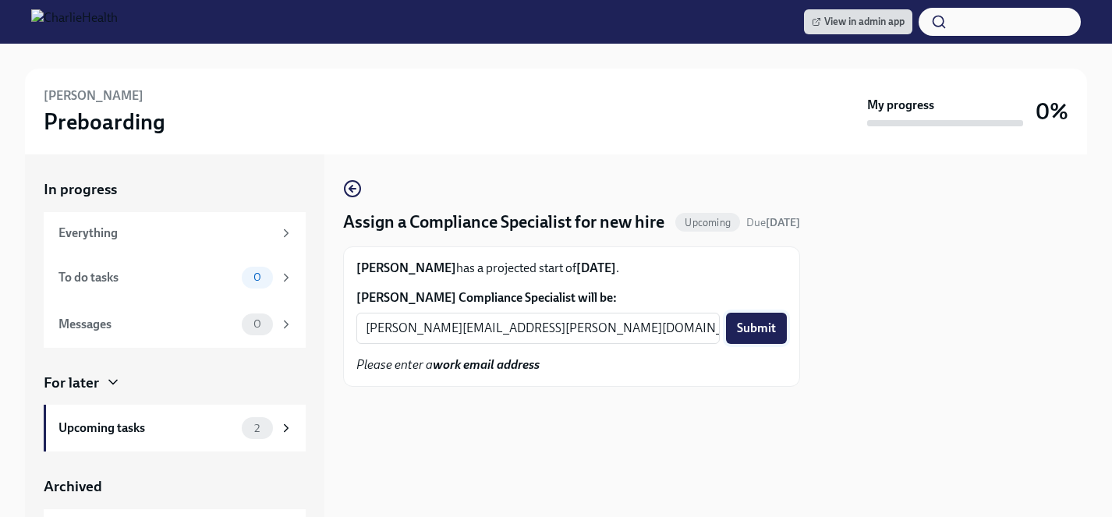
click at [746, 336] on span "Submit" at bounding box center [756, 329] width 39 height 16
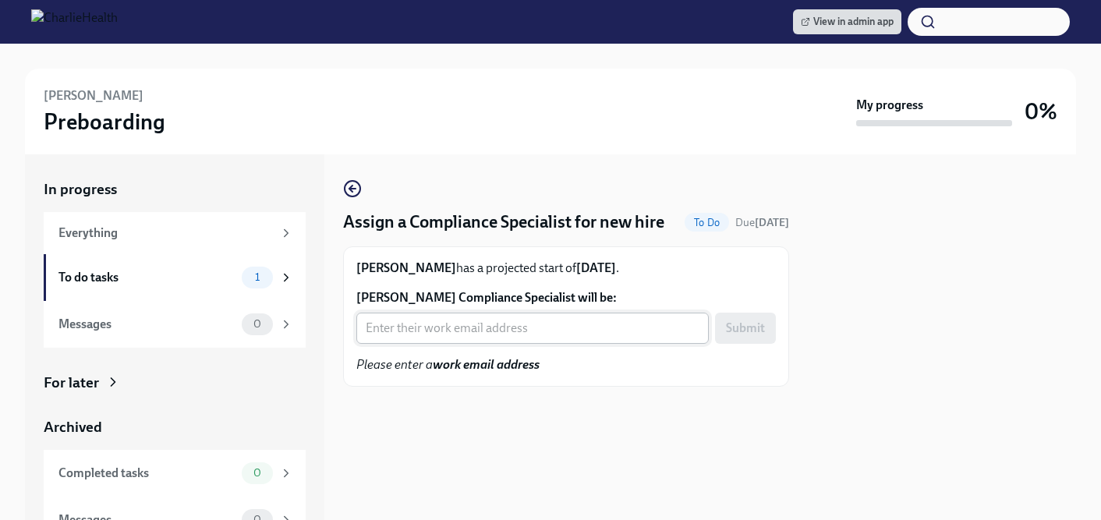
click at [450, 327] on input "Ciara Sweatt's Compliance Specialist will be:" at bounding box center [532, 328] width 353 height 31
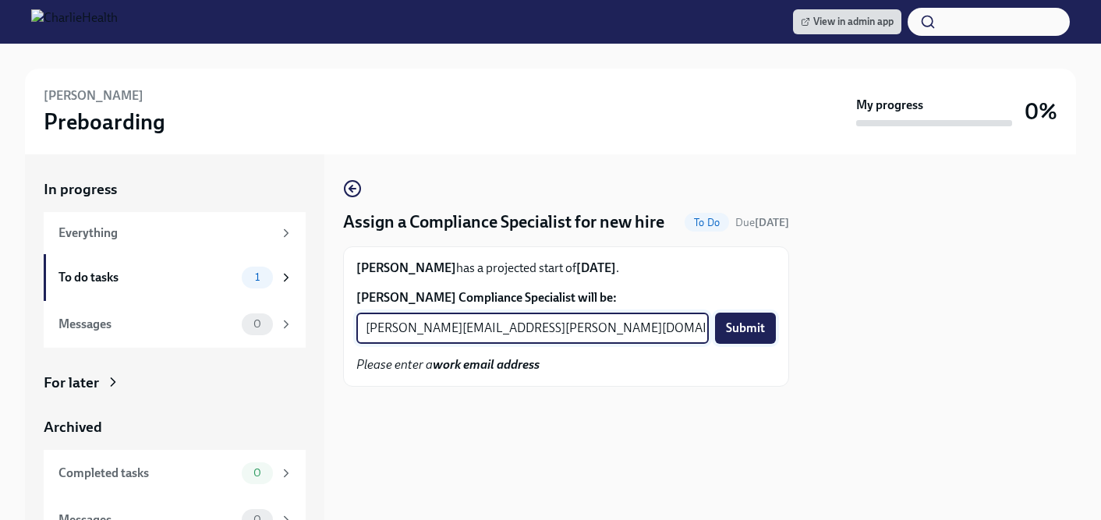
type input "jessica.barrett@charliehealth.com"
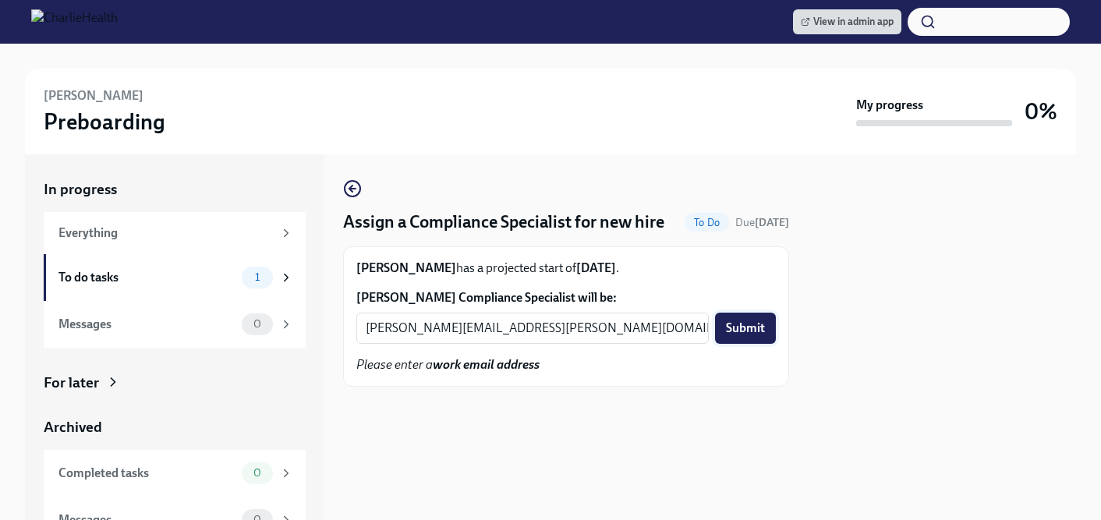
click at [739, 328] on span "Submit" at bounding box center [745, 329] width 39 height 16
click at [402, 344] on input "[PERSON_NAME] Compliance Specialist will be:" at bounding box center [532, 328] width 353 height 31
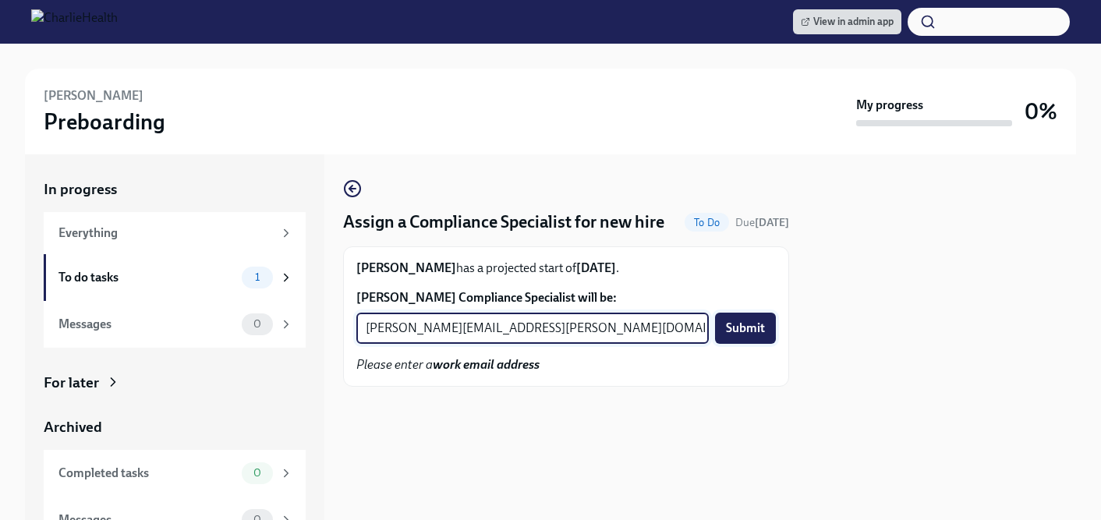
type input "michelle.winograd@charliehealth.com"
click at [746, 336] on span "Submit" at bounding box center [745, 329] width 39 height 16
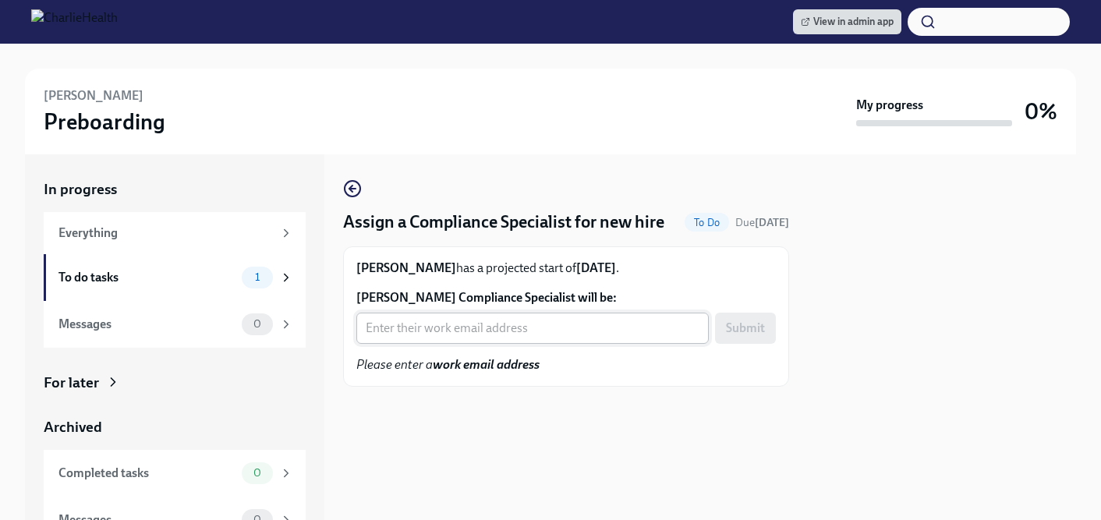
click at [480, 344] on input "[PERSON_NAME] Compliance Specialist will be:" at bounding box center [532, 328] width 353 height 31
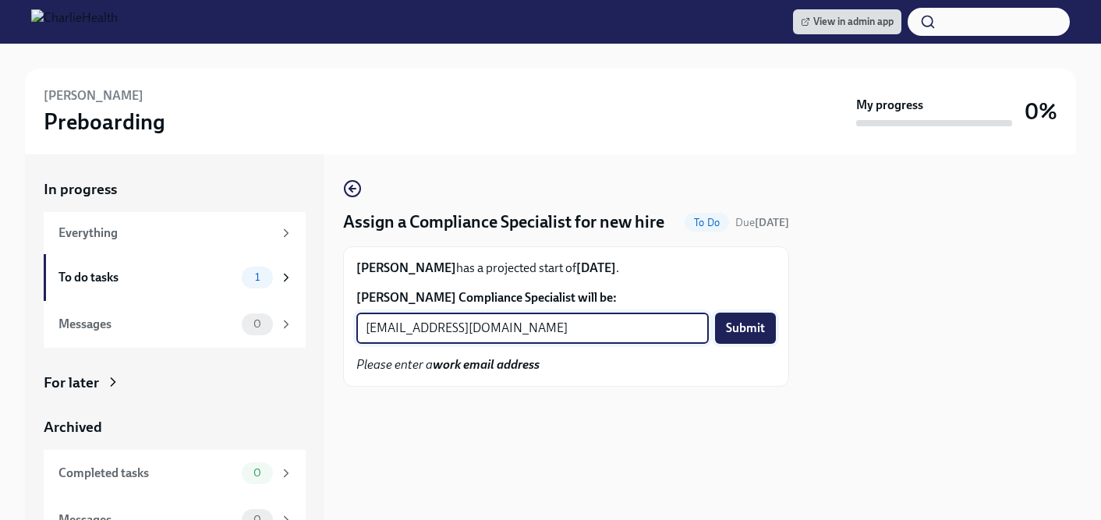
type input "[EMAIL_ADDRESS][DOMAIN_NAME]"
click at [758, 336] on span "Submit" at bounding box center [745, 329] width 39 height 16
